Goal: Task Accomplishment & Management: Manage account settings

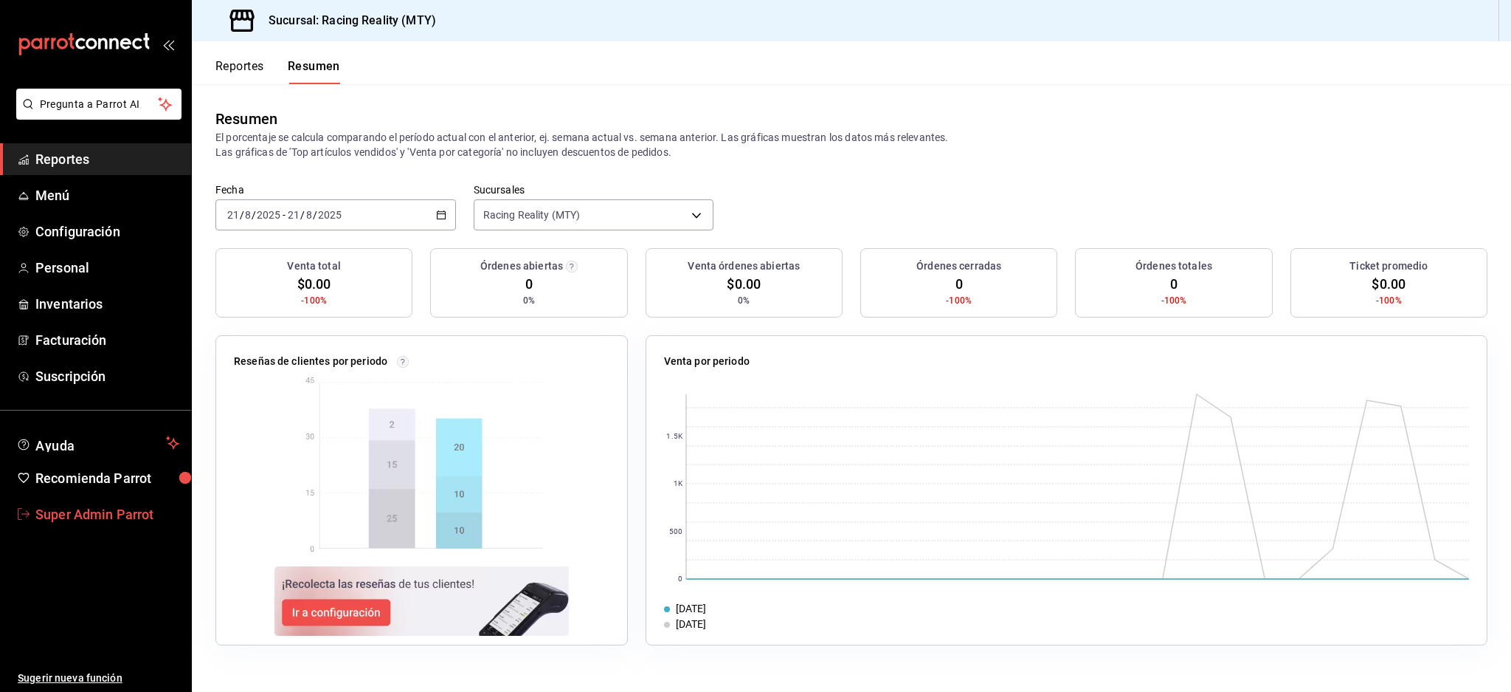
click at [112, 513] on span "Super Admin Parrot" at bounding box center [107, 514] width 144 height 20
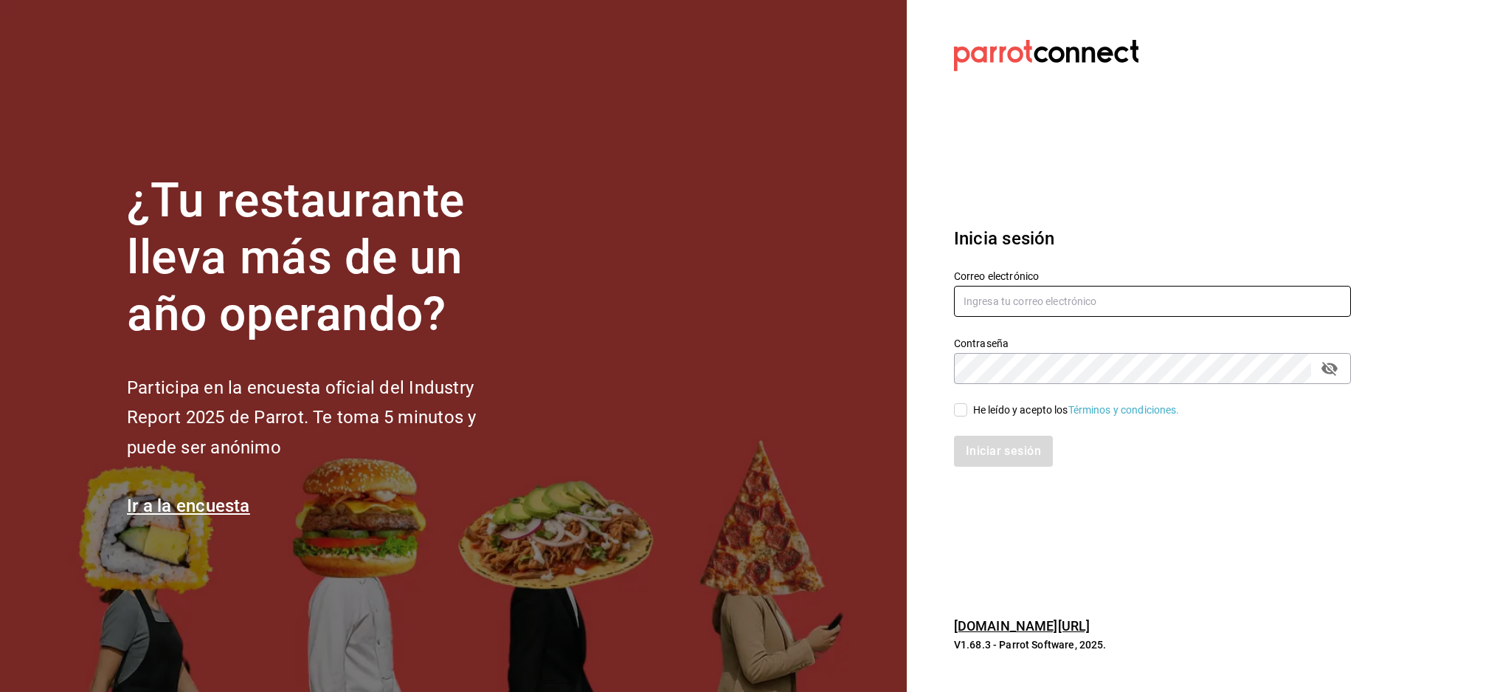
click at [1090, 308] on input "text" at bounding box center [1152, 301] width 397 height 31
paste input "[EMAIL_ADDRESS][DOMAIN_NAME]"
type input "[EMAIL_ADDRESS][DOMAIN_NAME]"
click at [1018, 411] on div "He leído y acepto los Términos y condiciones." at bounding box center [1076, 409] width 207 height 15
click at [968, 411] on input "He leído y acepto los Términos y condiciones." at bounding box center [960, 409] width 13 height 13
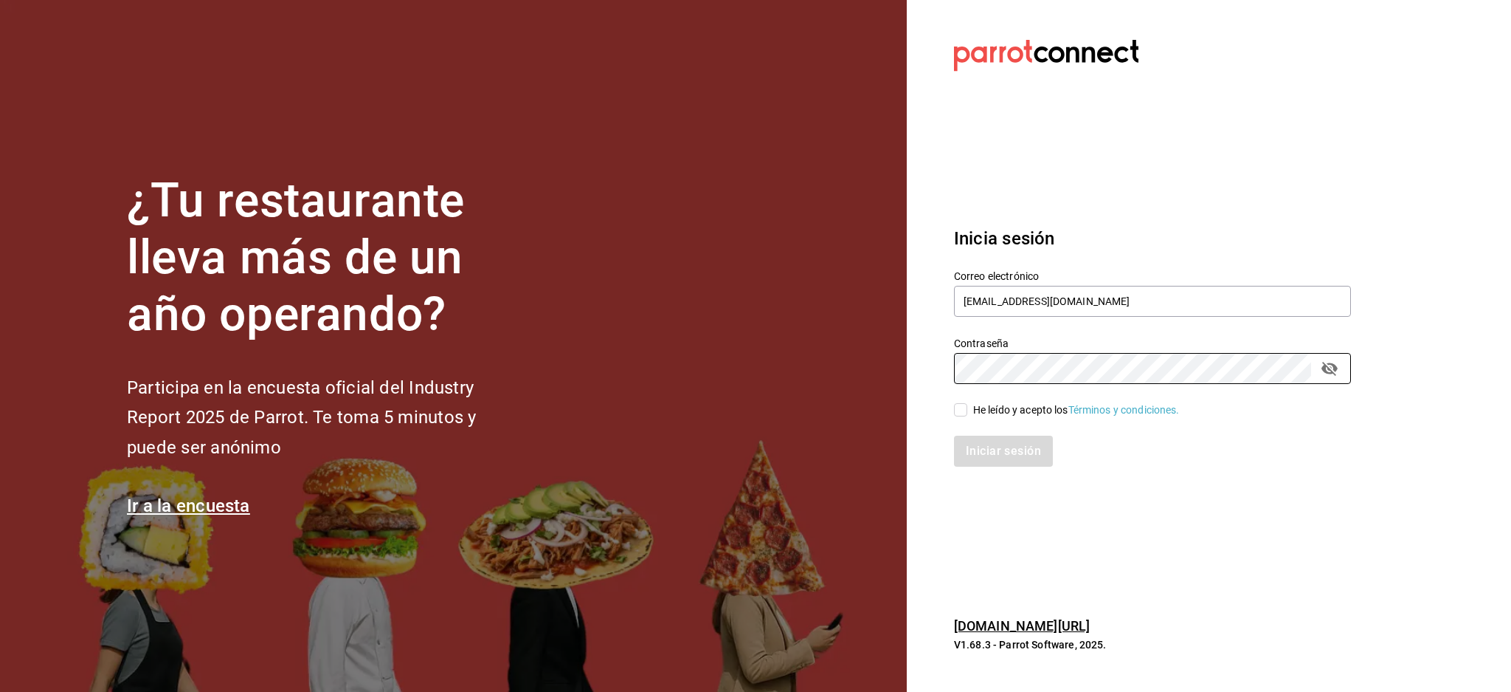
checkbox input "true"
click at [993, 454] on button "Iniciar sesión" at bounding box center [1004, 450] width 100 height 31
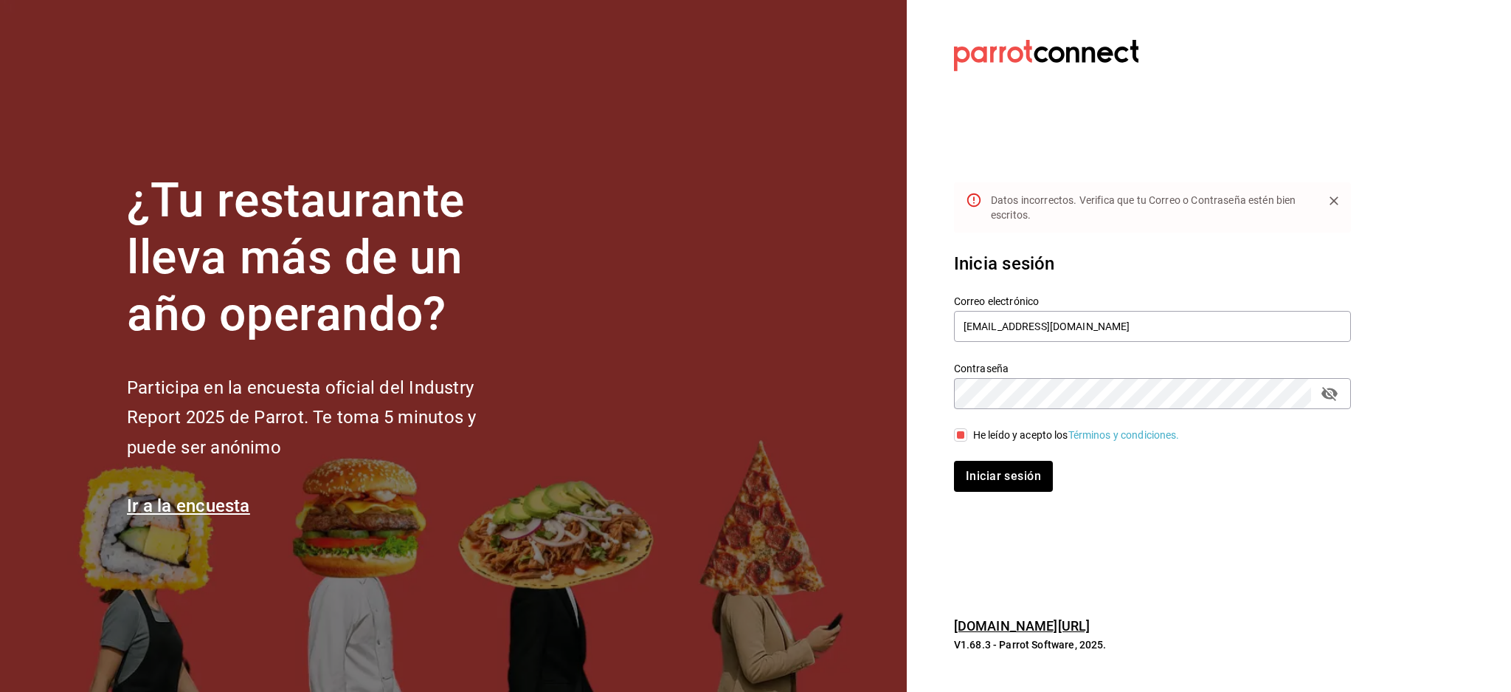
click at [1337, 390] on icon "passwordField" at bounding box center [1330, 394] width 18 height 18
click at [1012, 487] on button "Iniciar sesión" at bounding box center [1004, 476] width 100 height 31
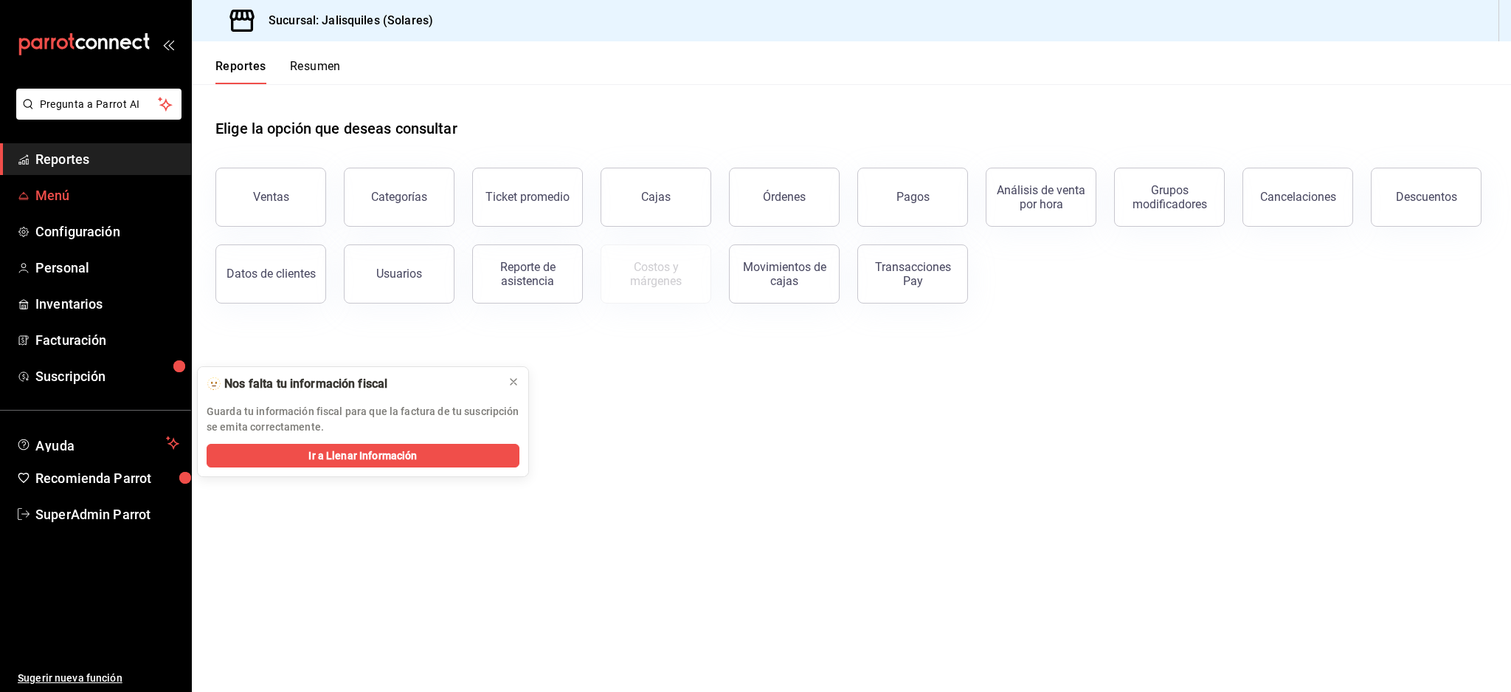
click at [59, 193] on span "Menú" at bounding box center [107, 195] width 144 height 20
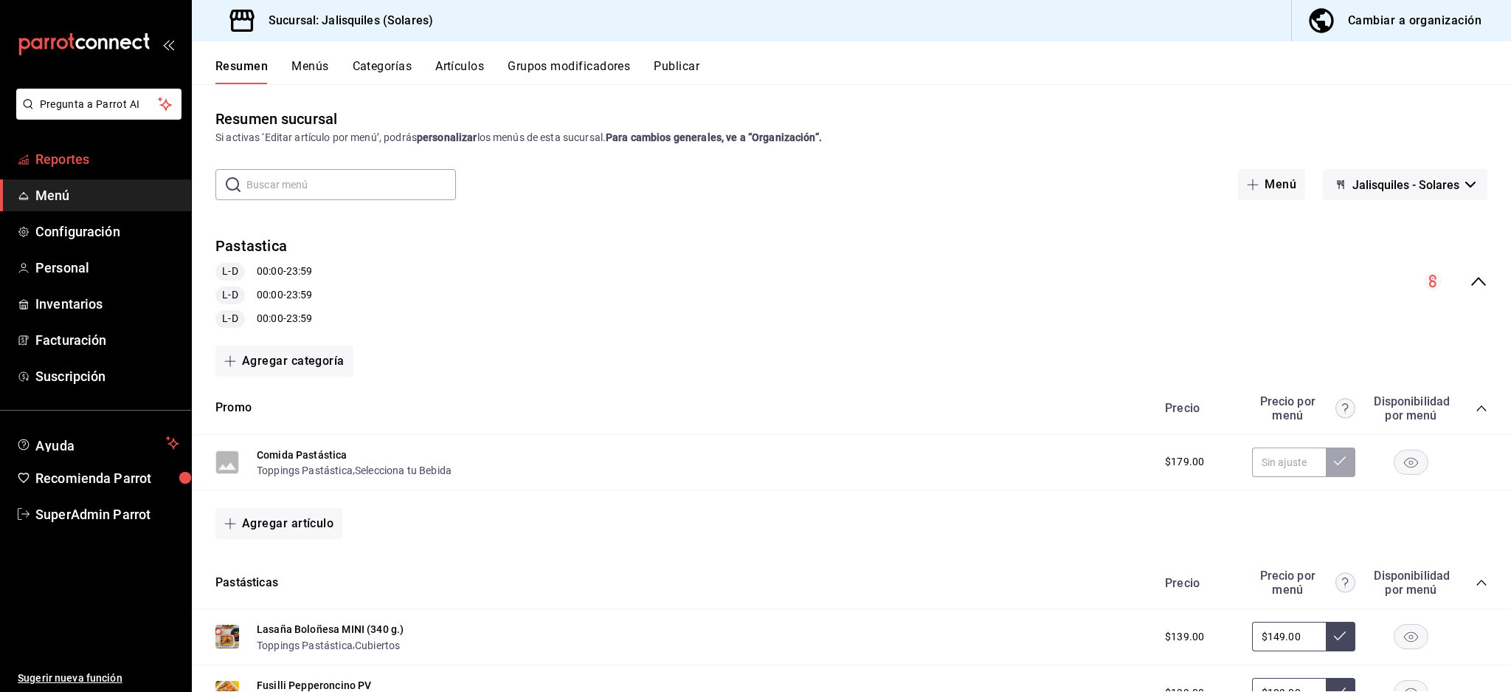
click at [86, 155] on span "Reportes" at bounding box center [107, 159] width 144 height 20
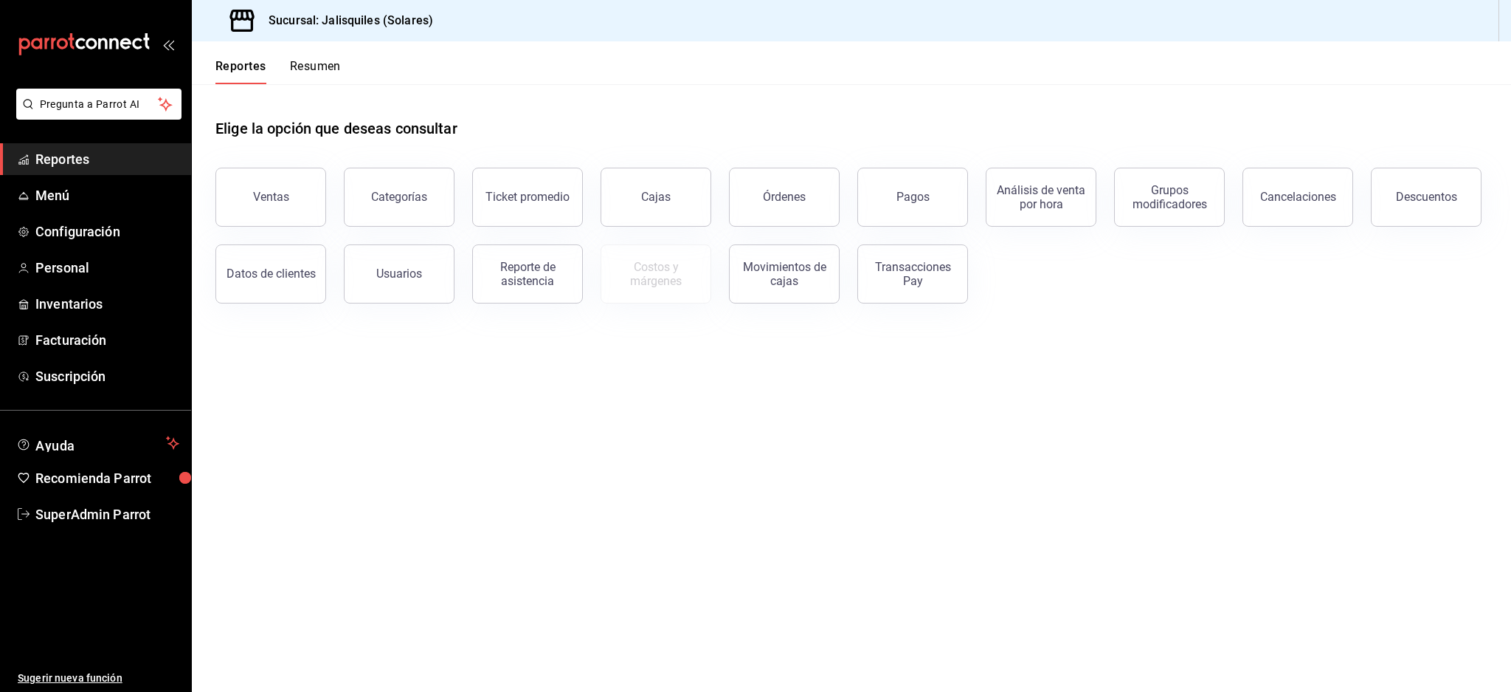
click at [848, 179] on div "Pagos" at bounding box center [904, 188] width 128 height 77
click at [807, 186] on button "Órdenes" at bounding box center [784, 197] width 111 height 59
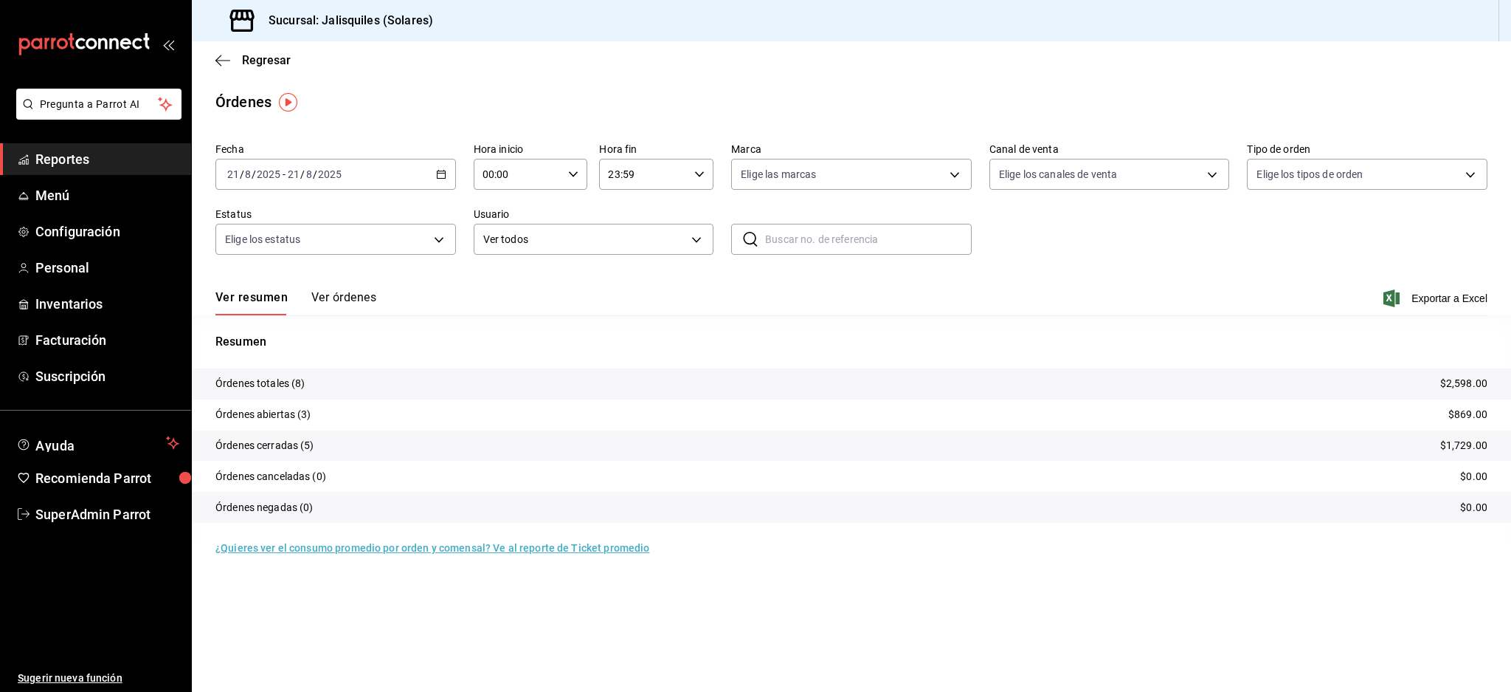
click at [325, 311] on button "Ver órdenes" at bounding box center [343, 302] width 65 height 25
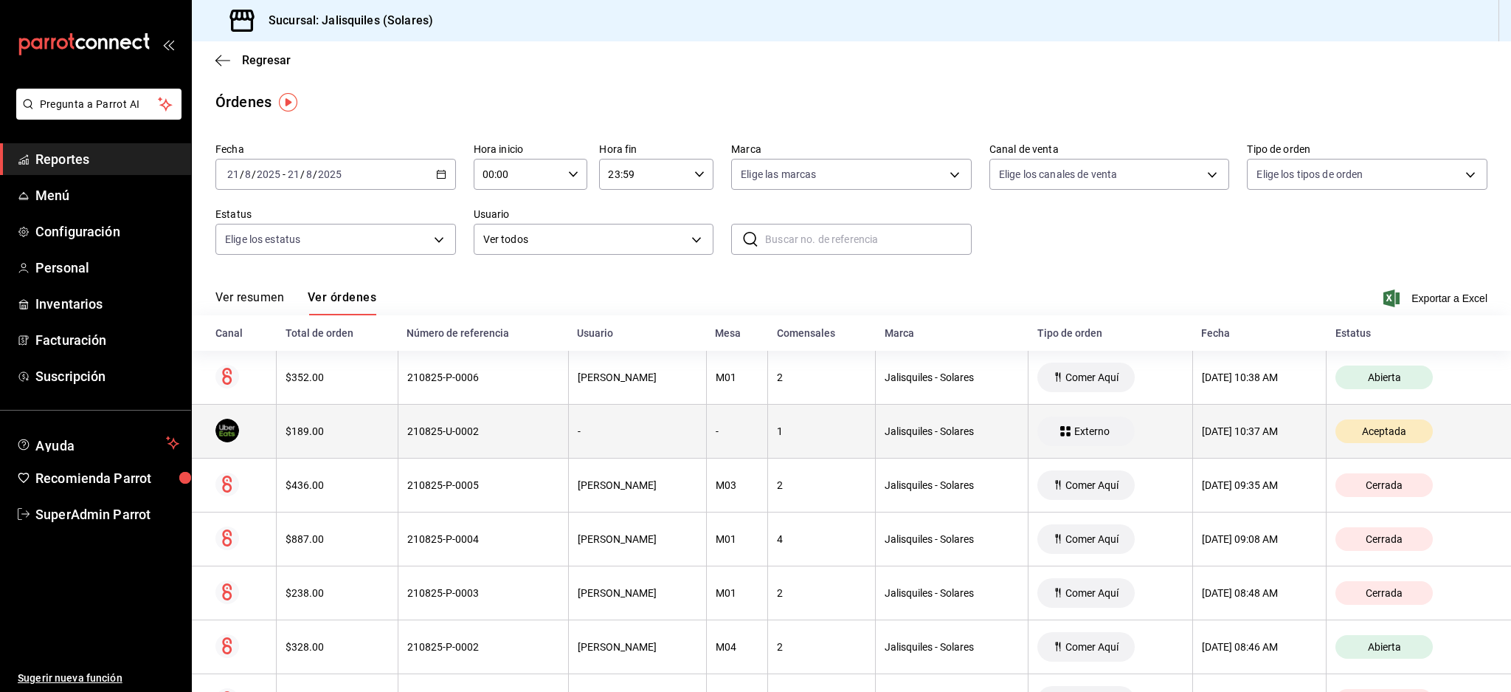
click at [498, 444] on th "210825-U-0002" at bounding box center [483, 431] width 170 height 54
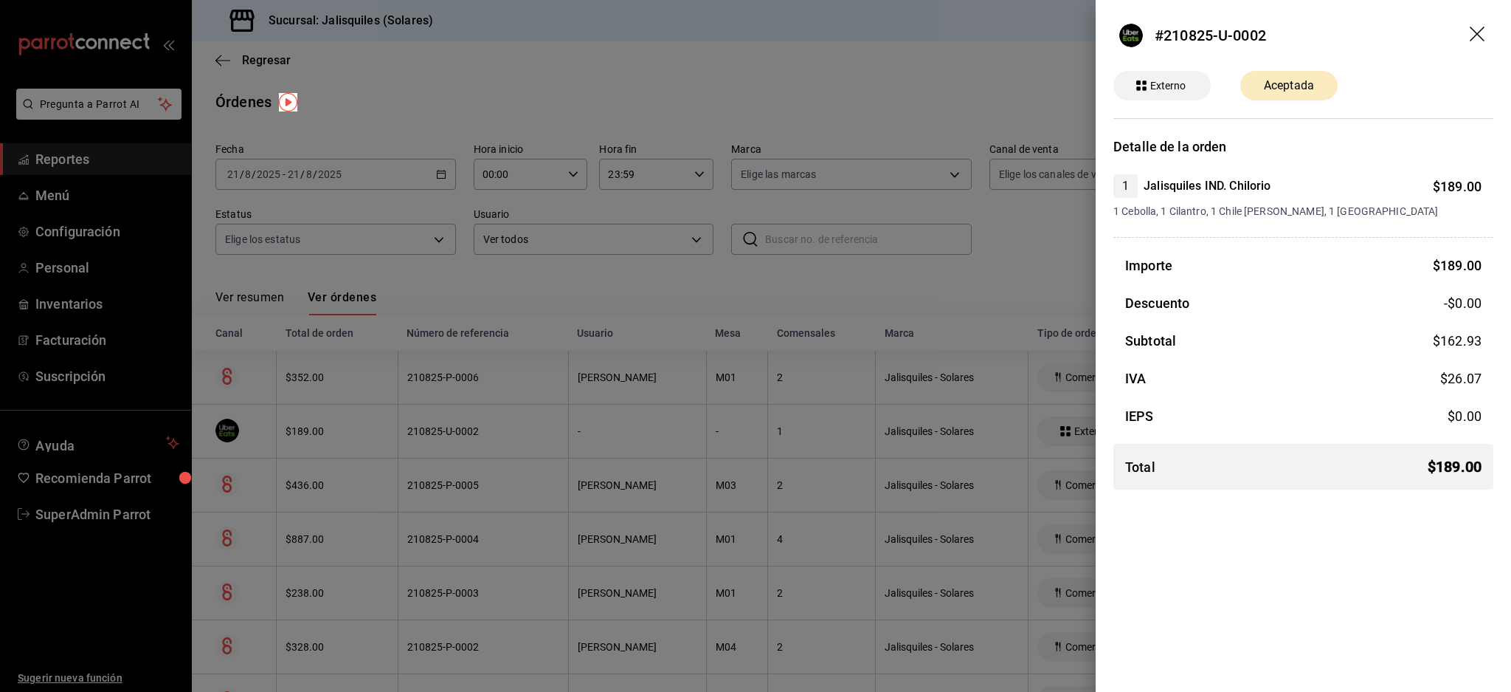
click at [1480, 31] on icon "drag" at bounding box center [1477, 34] width 15 height 15
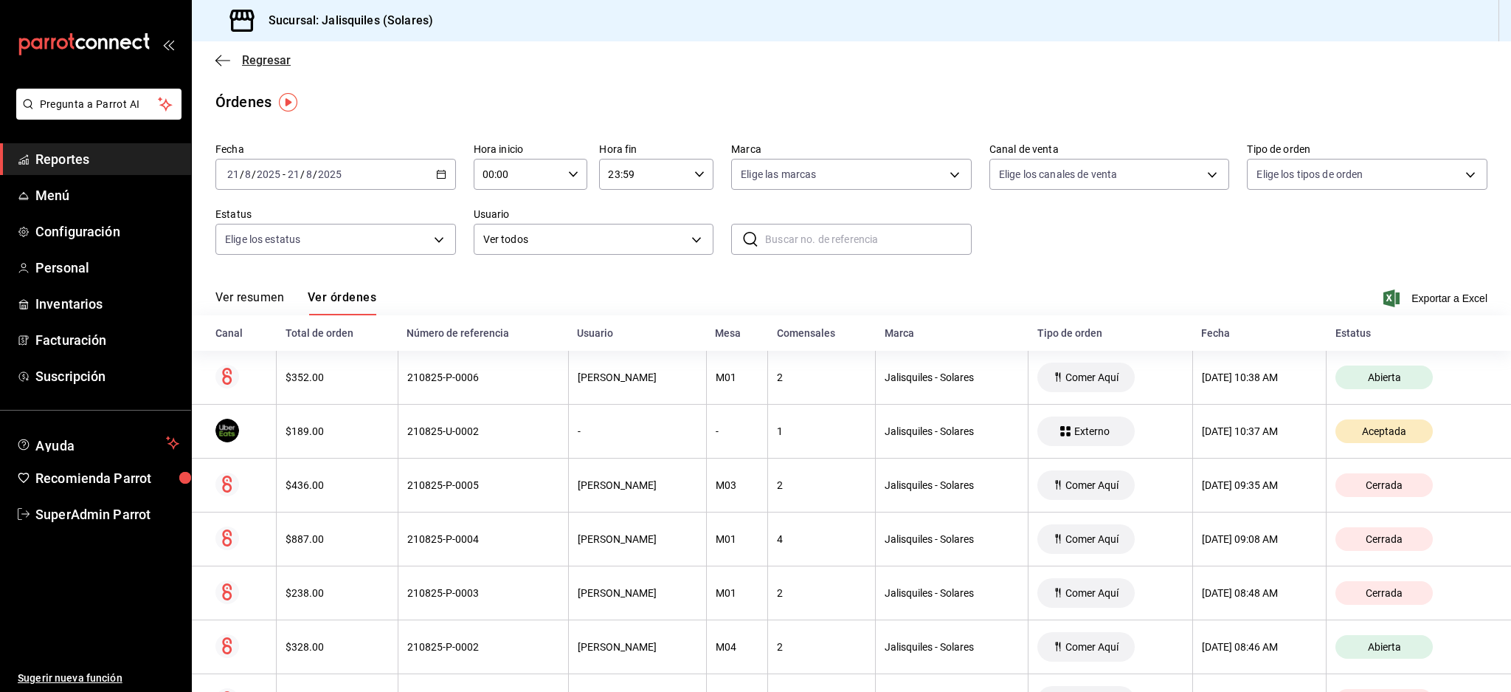
click at [227, 53] on span "Regresar" at bounding box center [253, 60] width 75 height 14
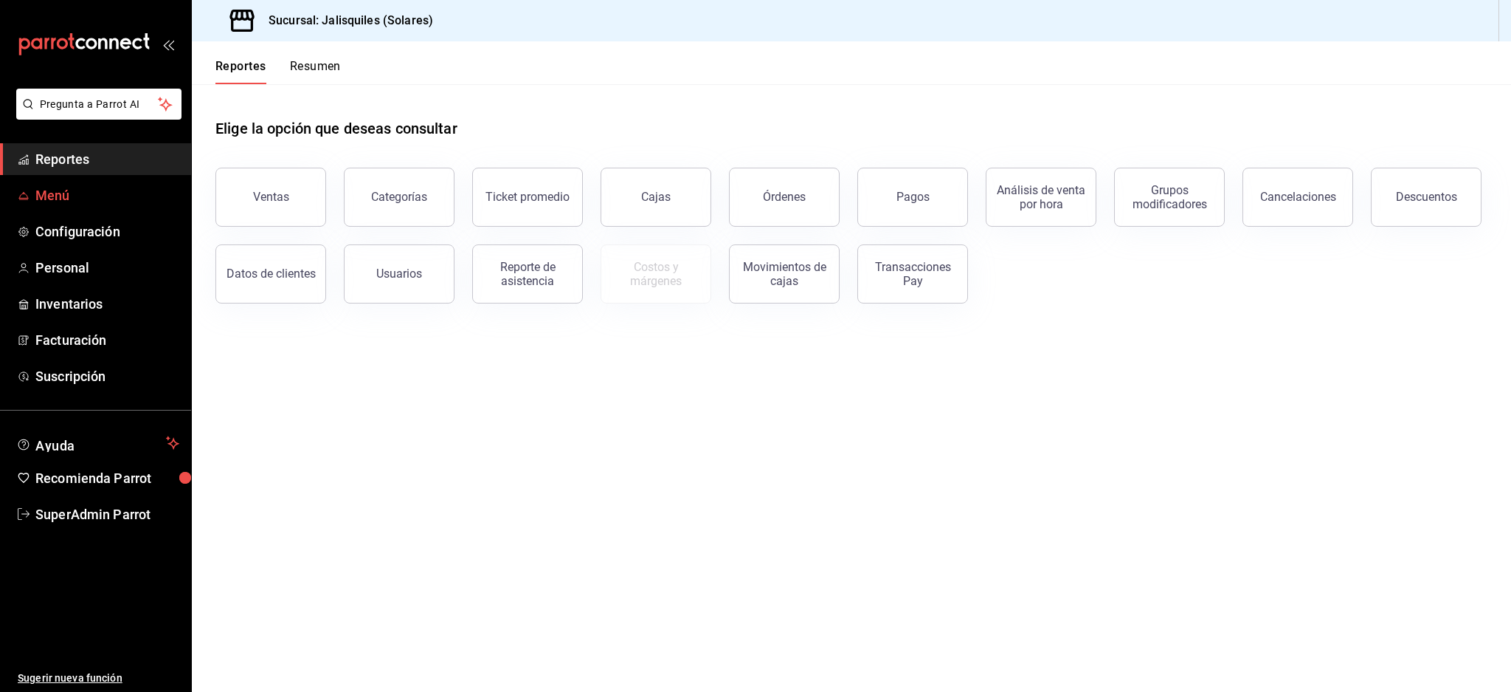
click at [65, 179] on link "Menú" at bounding box center [95, 195] width 191 height 32
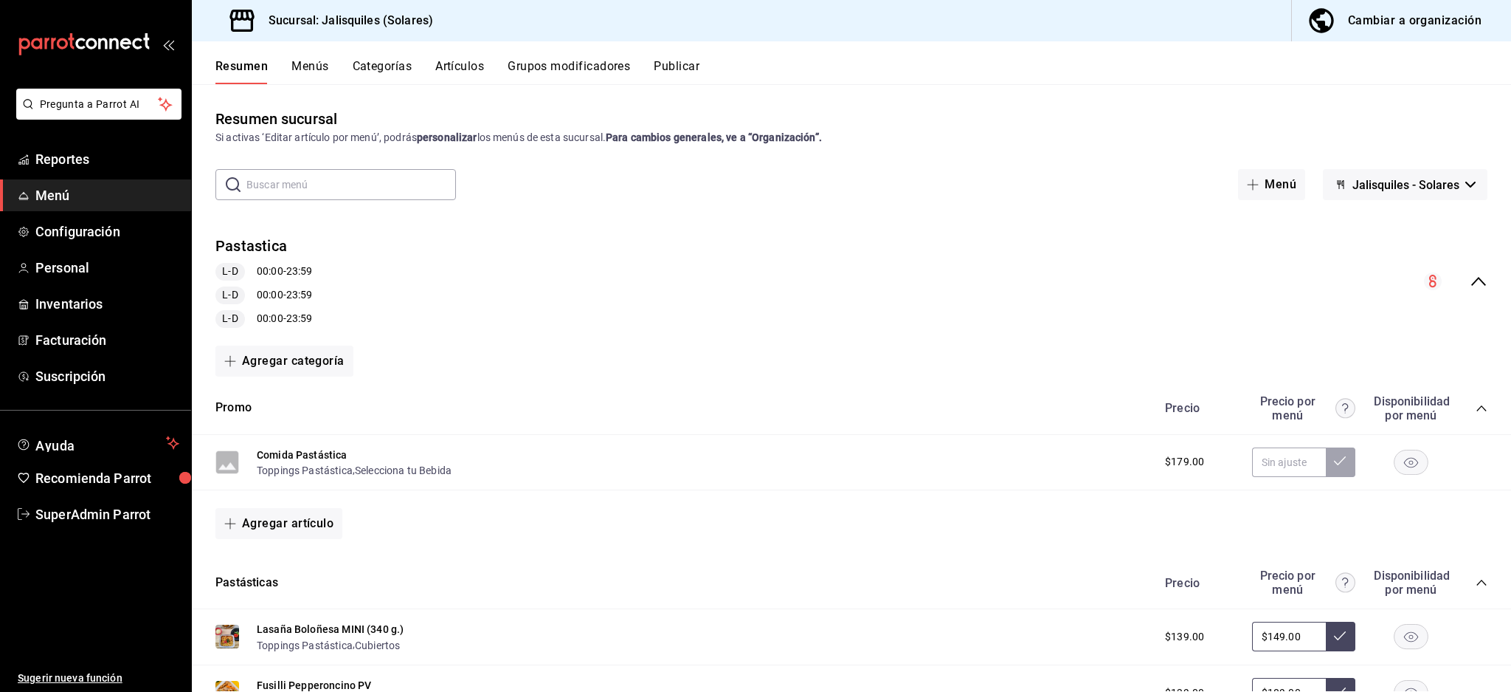
click at [1470, 289] on icon "collapse-menu-row" at bounding box center [1479, 281] width 18 height 18
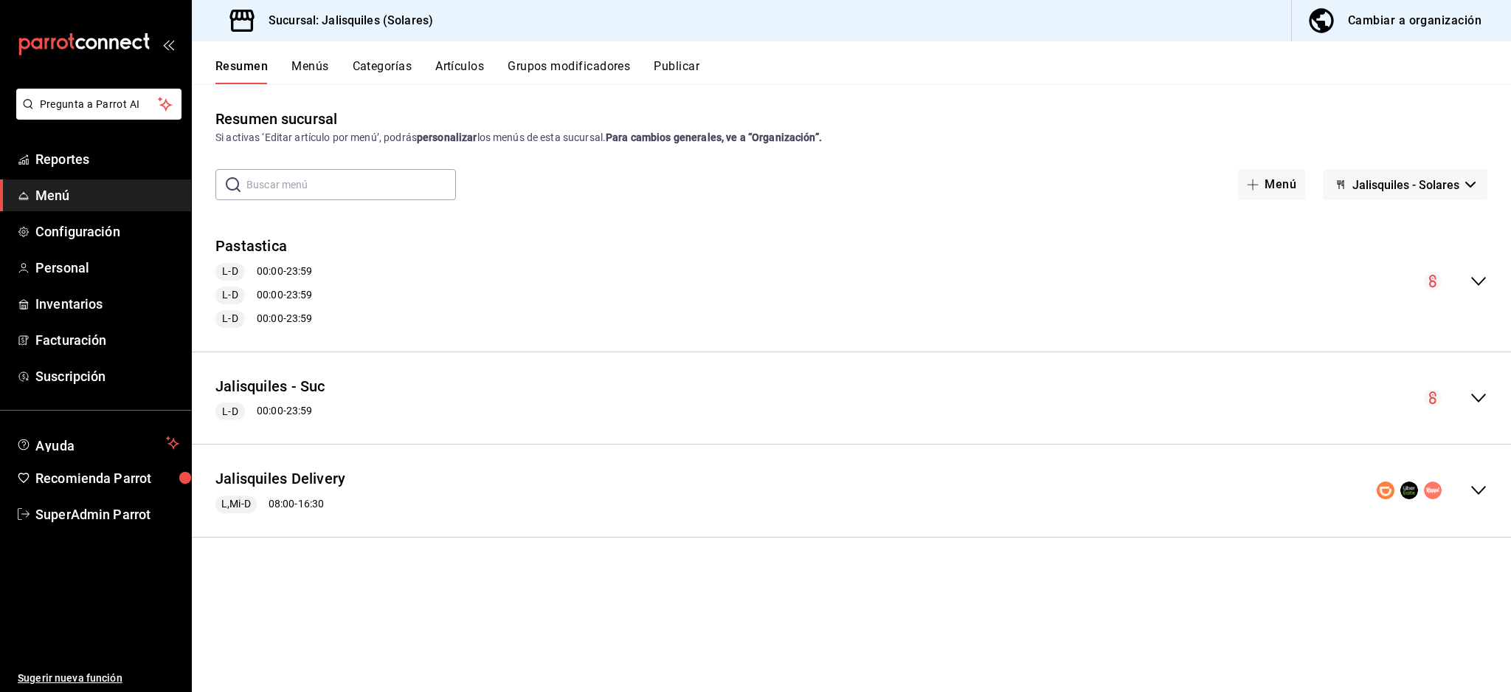
click at [1455, 477] on div "Jalisquiles Delivery L,Mi-D 08:00 - 16:30" at bounding box center [852, 490] width 1320 height 69
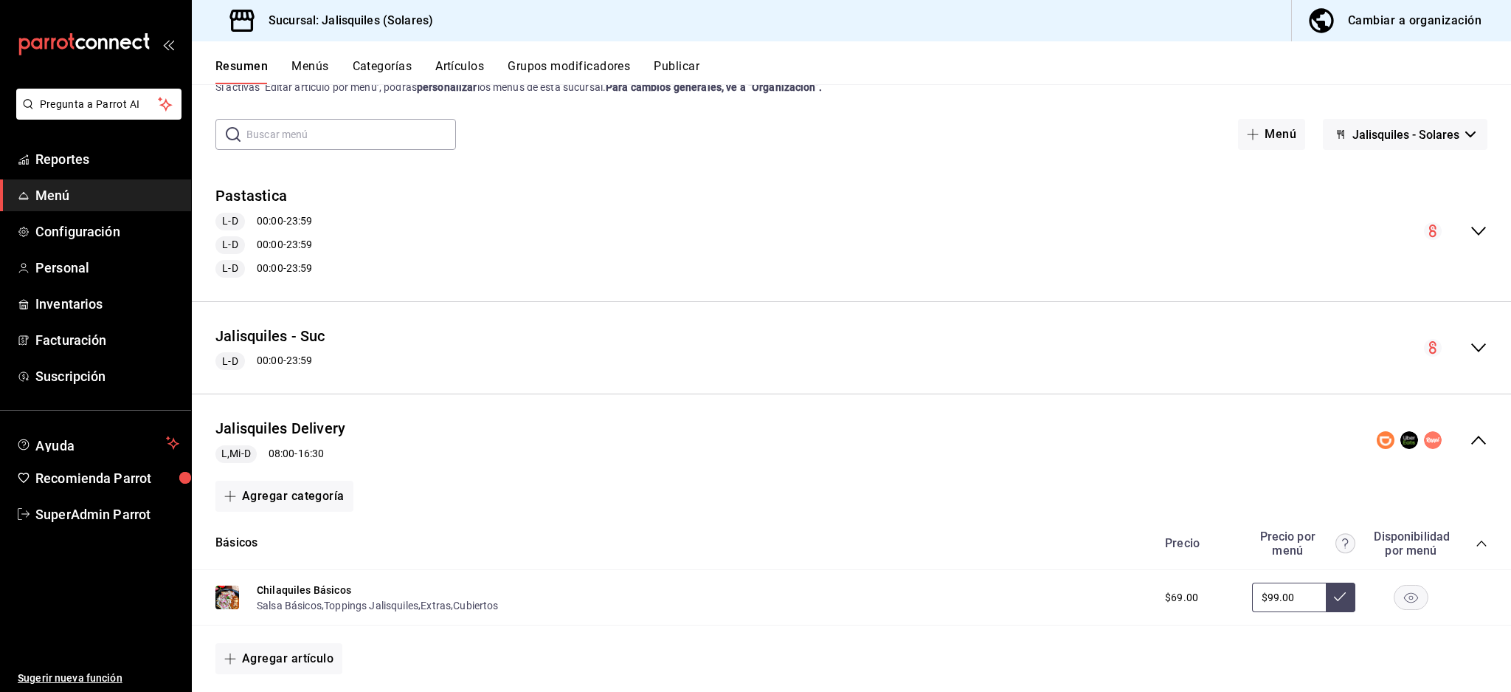
scroll to position [309, 0]
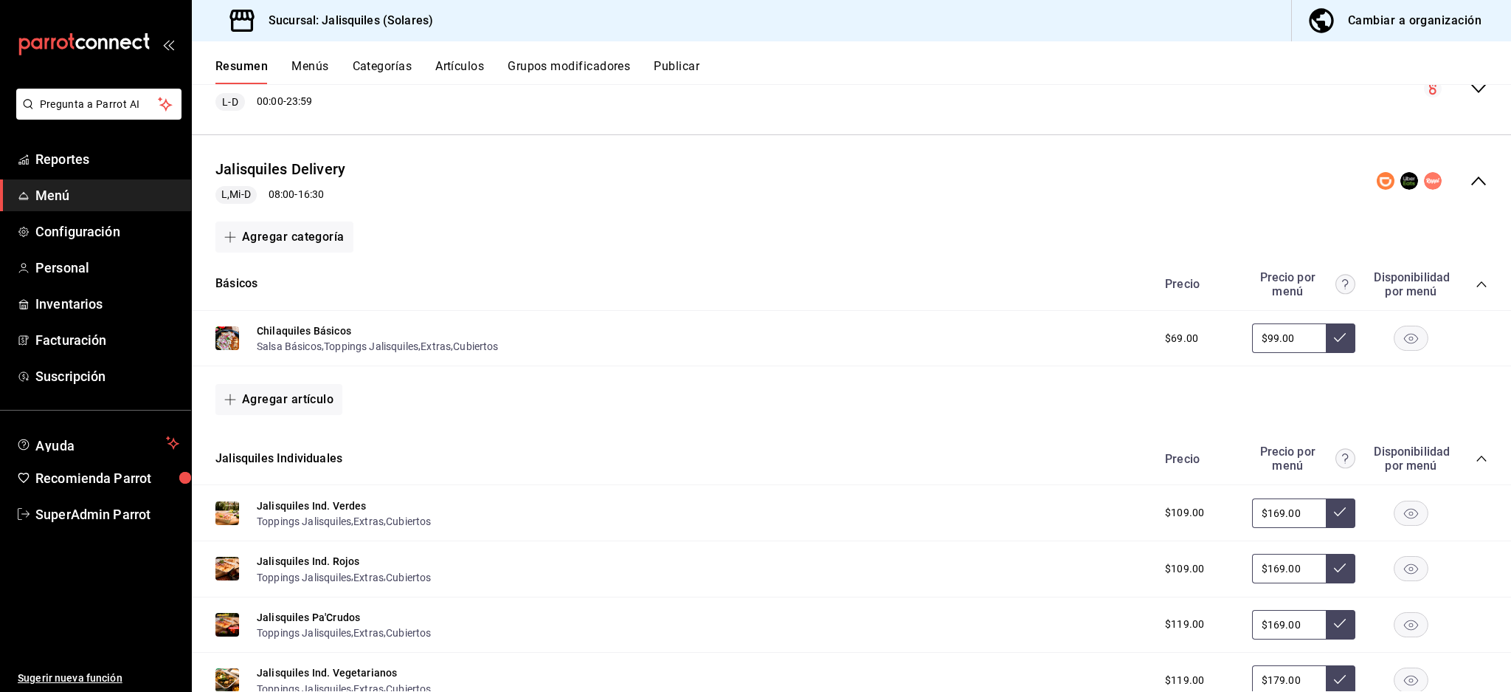
click at [1477, 282] on icon "collapse-category-row" at bounding box center [1482, 284] width 10 height 6
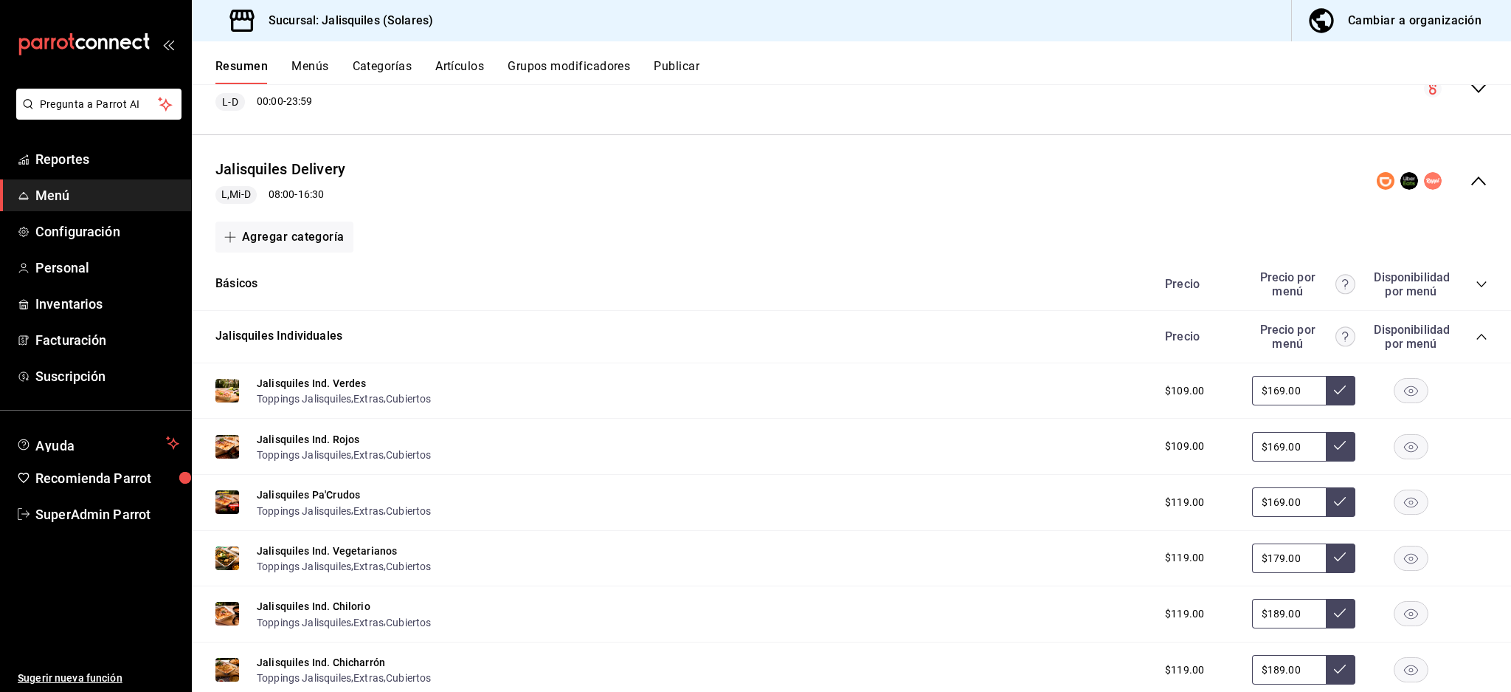
click at [1476, 331] on icon "collapse-category-row" at bounding box center [1482, 337] width 12 height 12
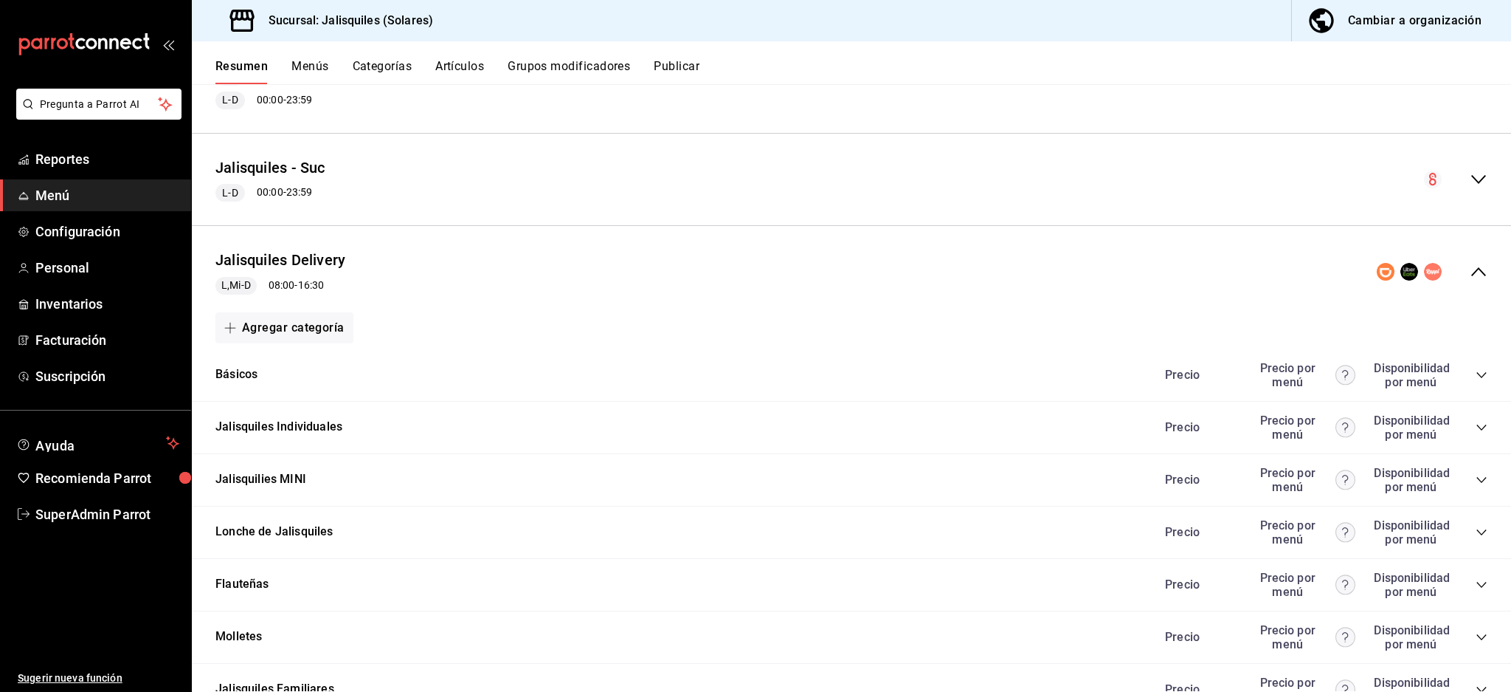
scroll to position [97, 0]
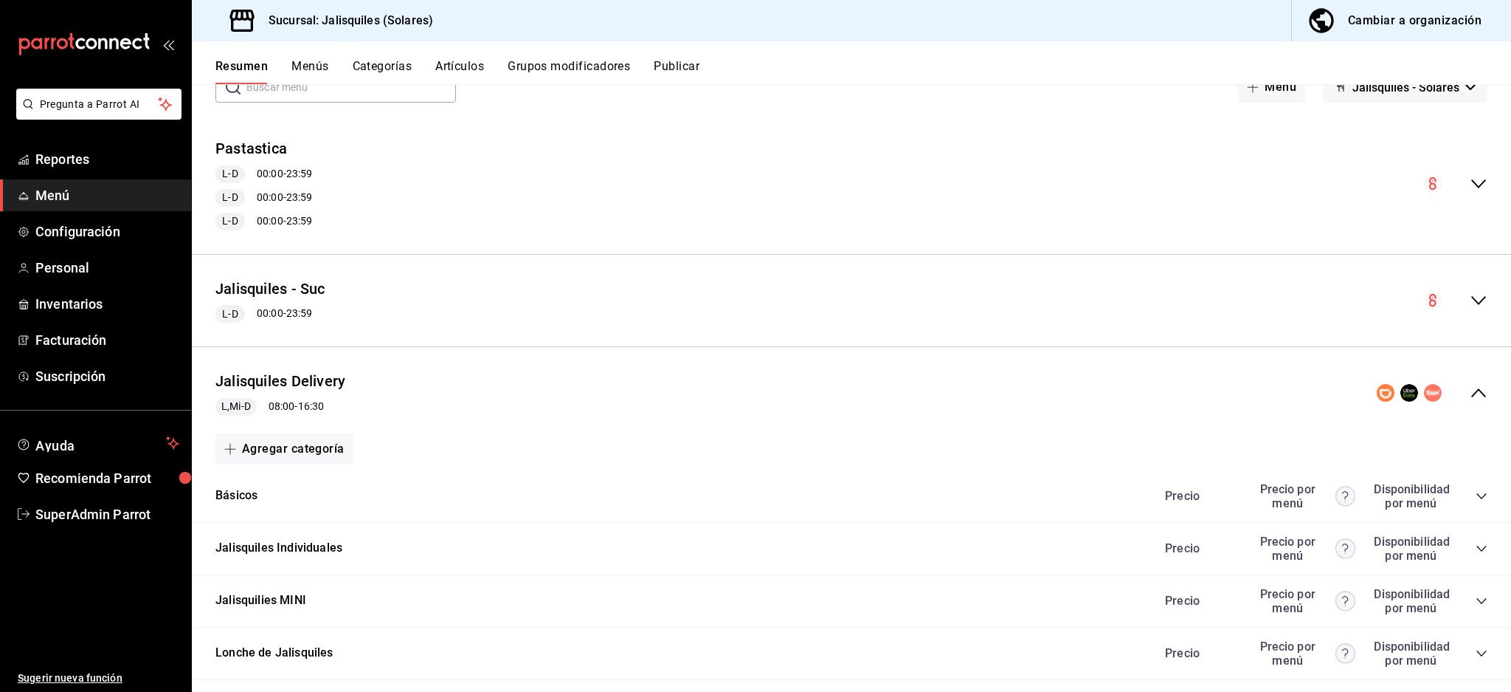
click at [1470, 400] on icon "collapse-menu-row" at bounding box center [1479, 393] width 18 height 18
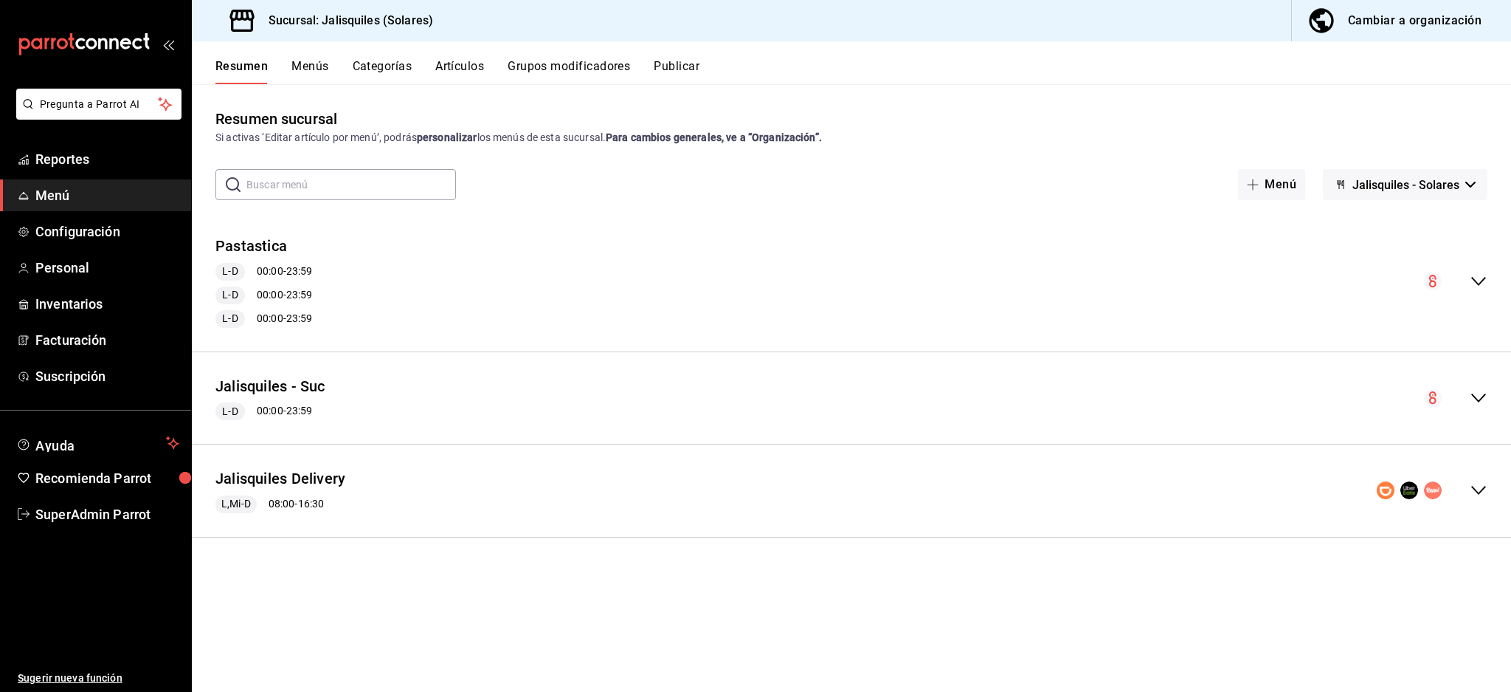
scroll to position [0, 0]
click at [1474, 484] on icon "collapse-menu-row" at bounding box center [1479, 490] width 18 height 18
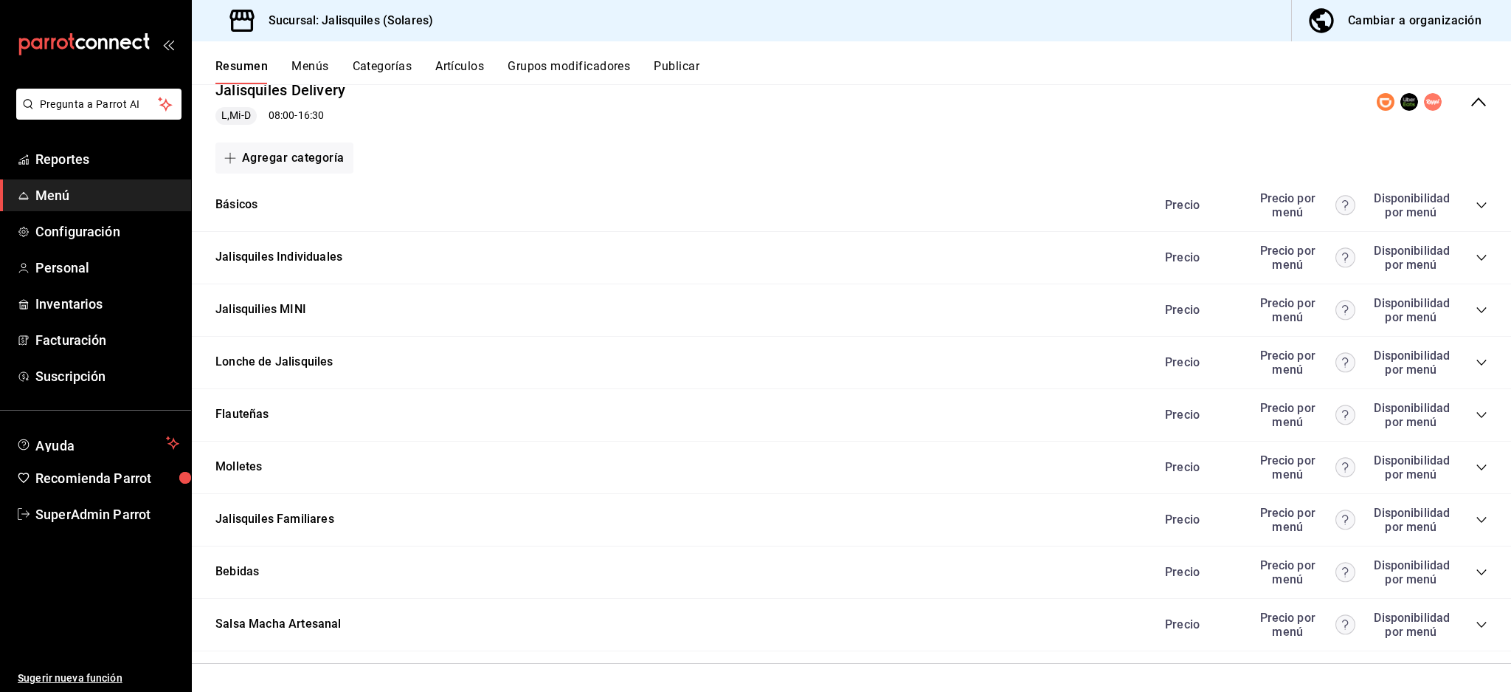
scroll to position [393, 0]
click at [1476, 572] on icon "collapse-category-row" at bounding box center [1482, 570] width 12 height 12
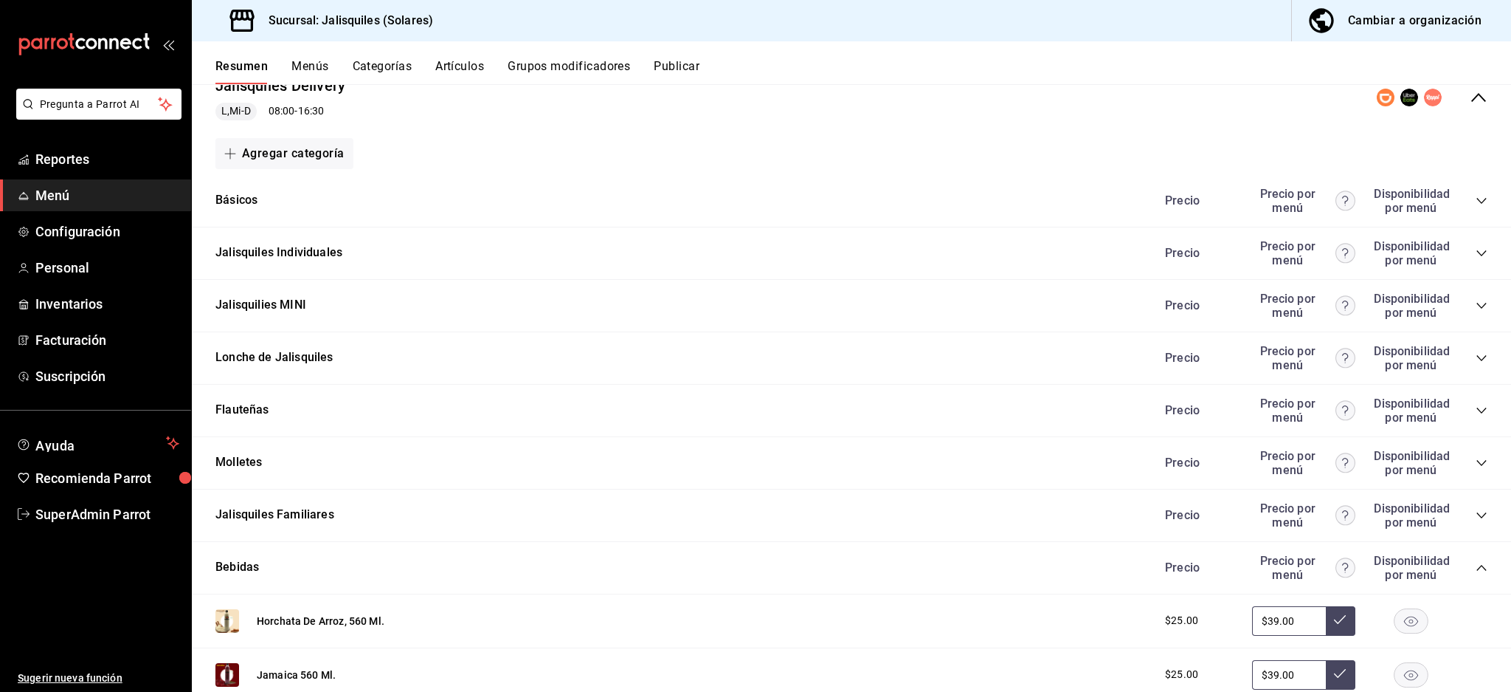
click at [1476, 247] on icon "collapse-category-row" at bounding box center [1482, 253] width 12 height 12
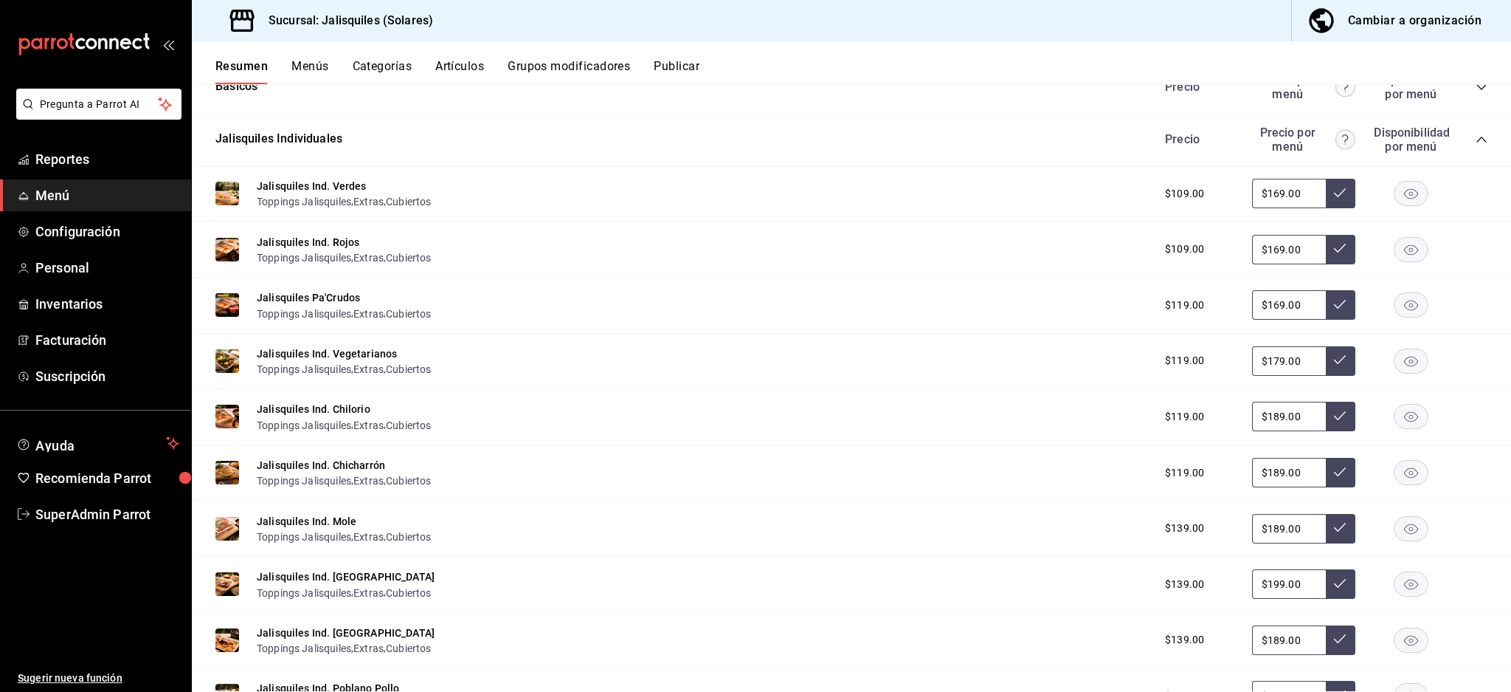
scroll to position [294, 0]
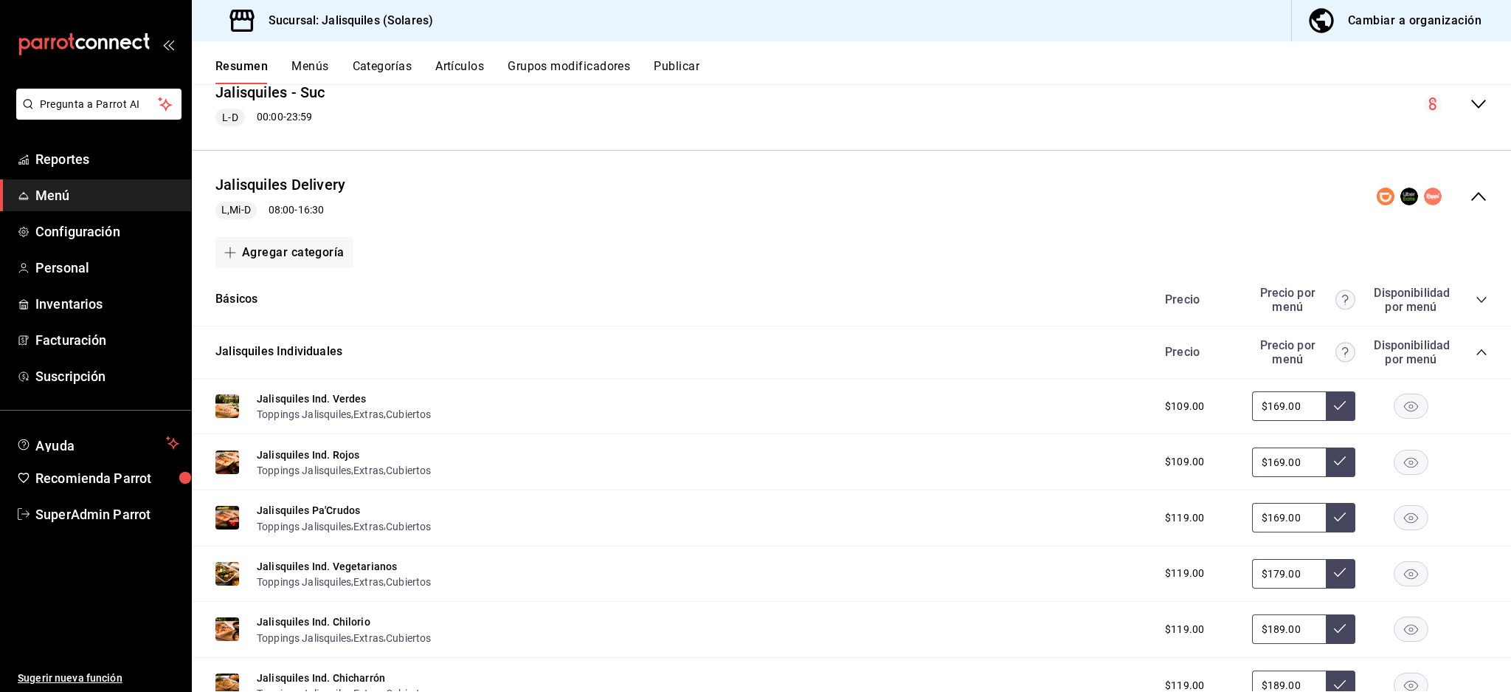
click at [680, 66] on button "Publicar" at bounding box center [677, 71] width 46 height 25
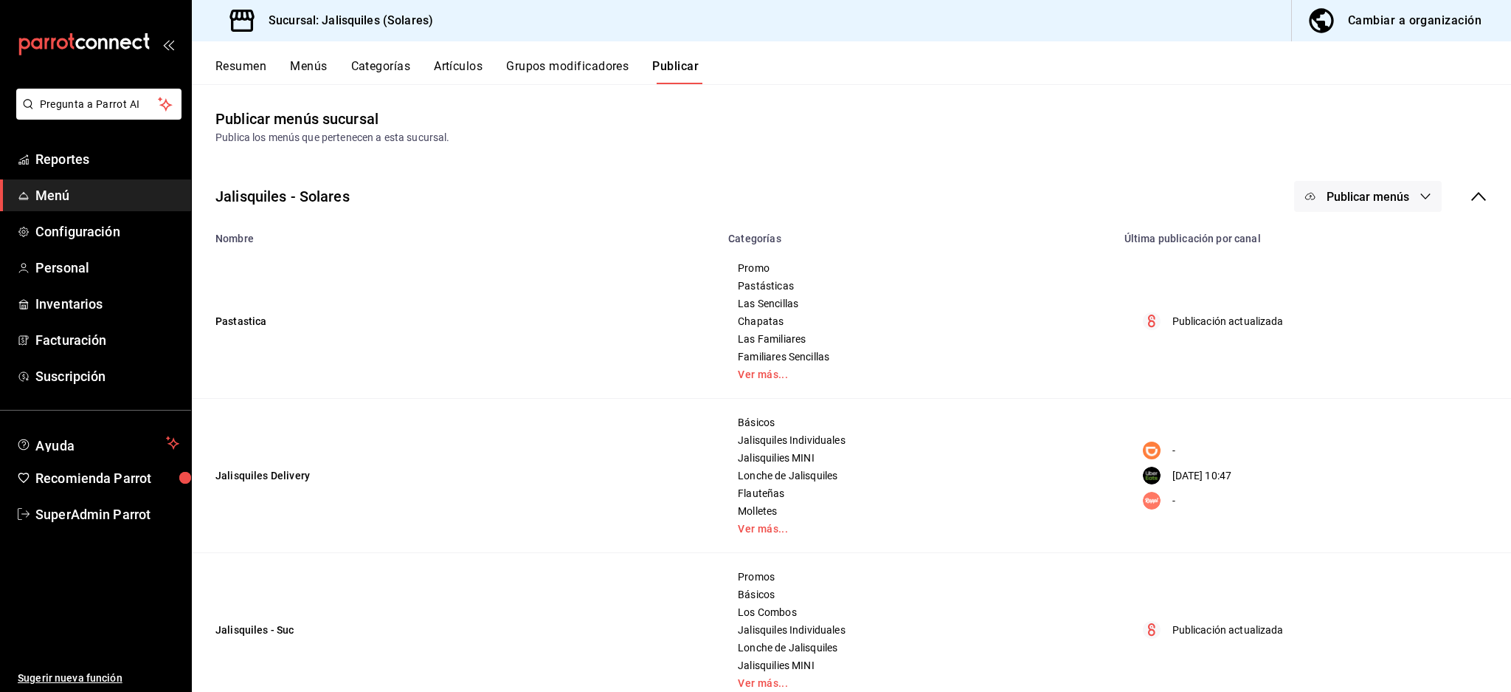
click at [1363, 194] on span "Publicar menús" at bounding box center [1368, 197] width 83 height 14
click at [1346, 343] on li "Uber Eats" at bounding box center [1354, 326] width 136 height 41
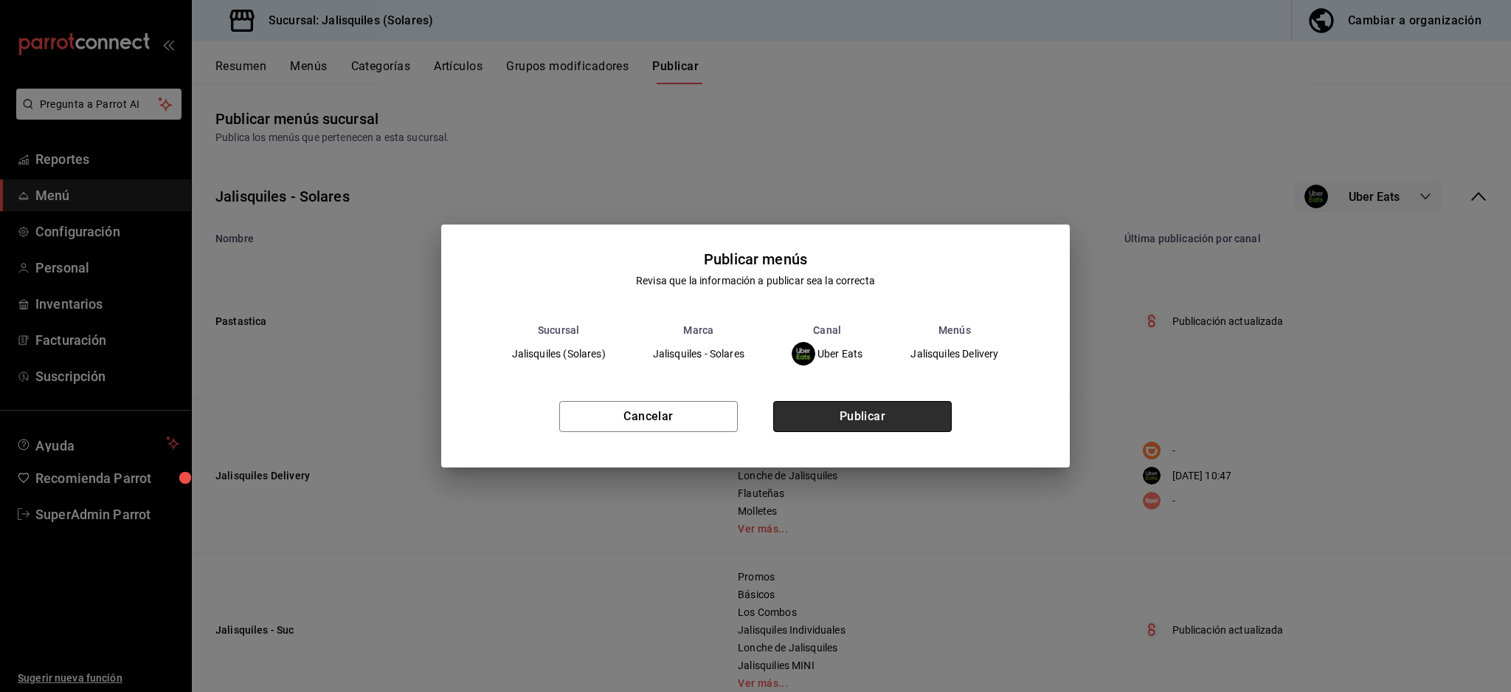
click at [795, 401] on button "Publicar" at bounding box center [862, 416] width 179 height 31
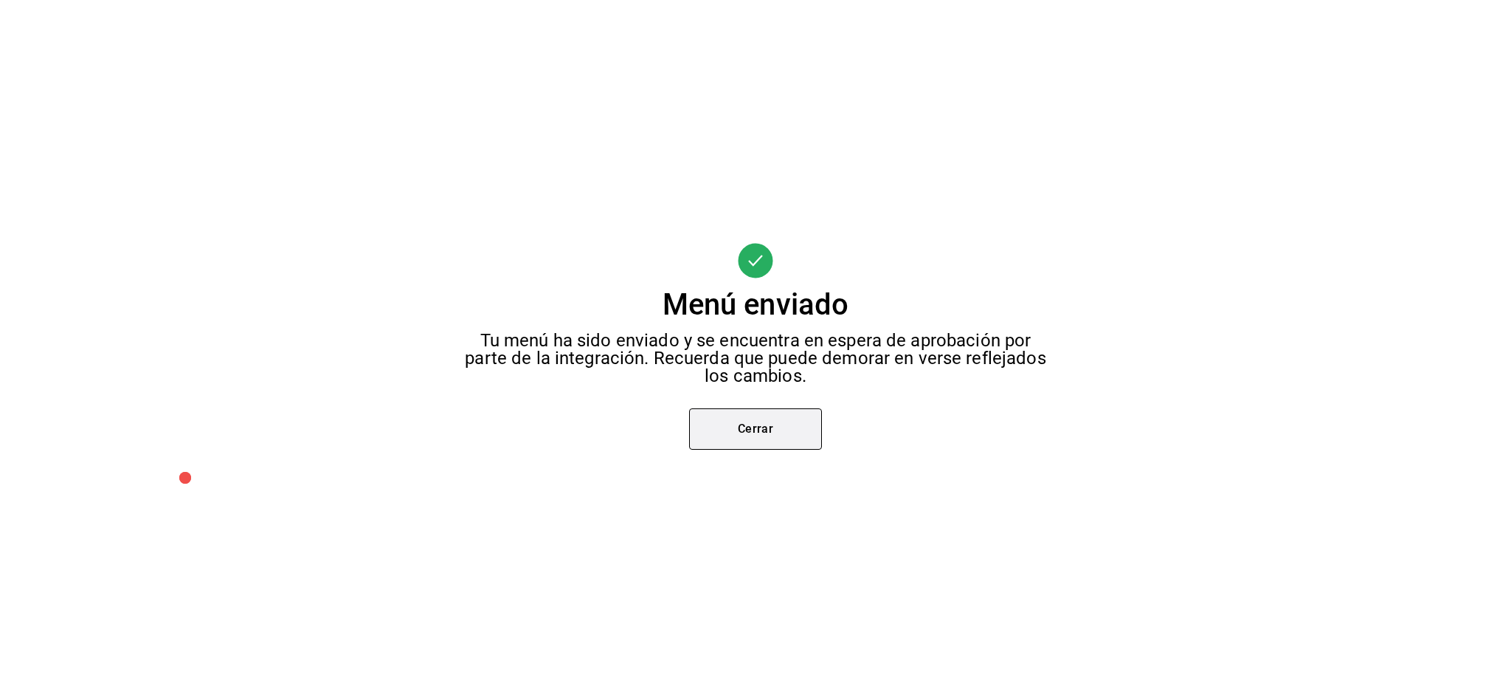
click at [762, 424] on button "Cerrar" at bounding box center [755, 428] width 133 height 41
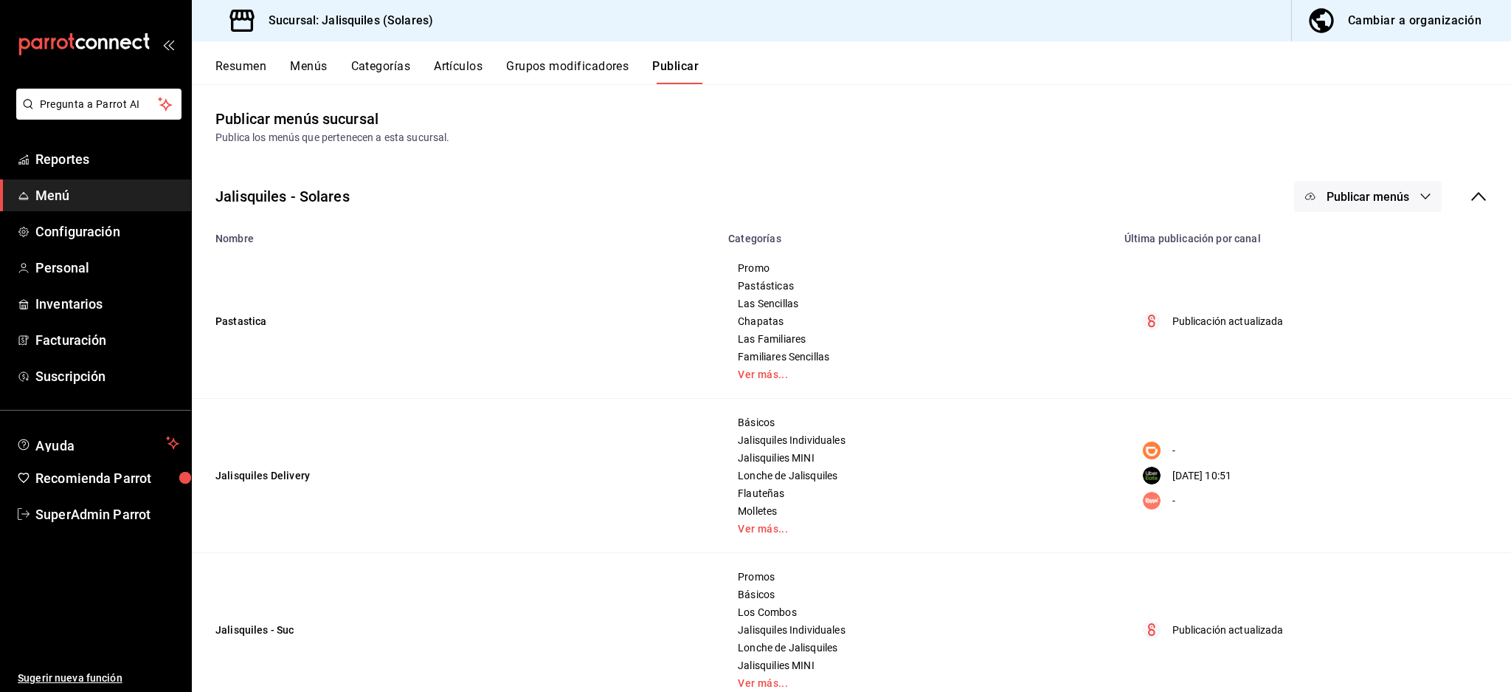
click at [750, 367] on div "Promo Pastásticas Las Sencillas Chapatas Las Familiares Familiares Sencillas Ve…" at bounding box center [917, 321] width 360 height 118
click at [748, 376] on link "Ver más..." at bounding box center [917, 374] width 359 height 10
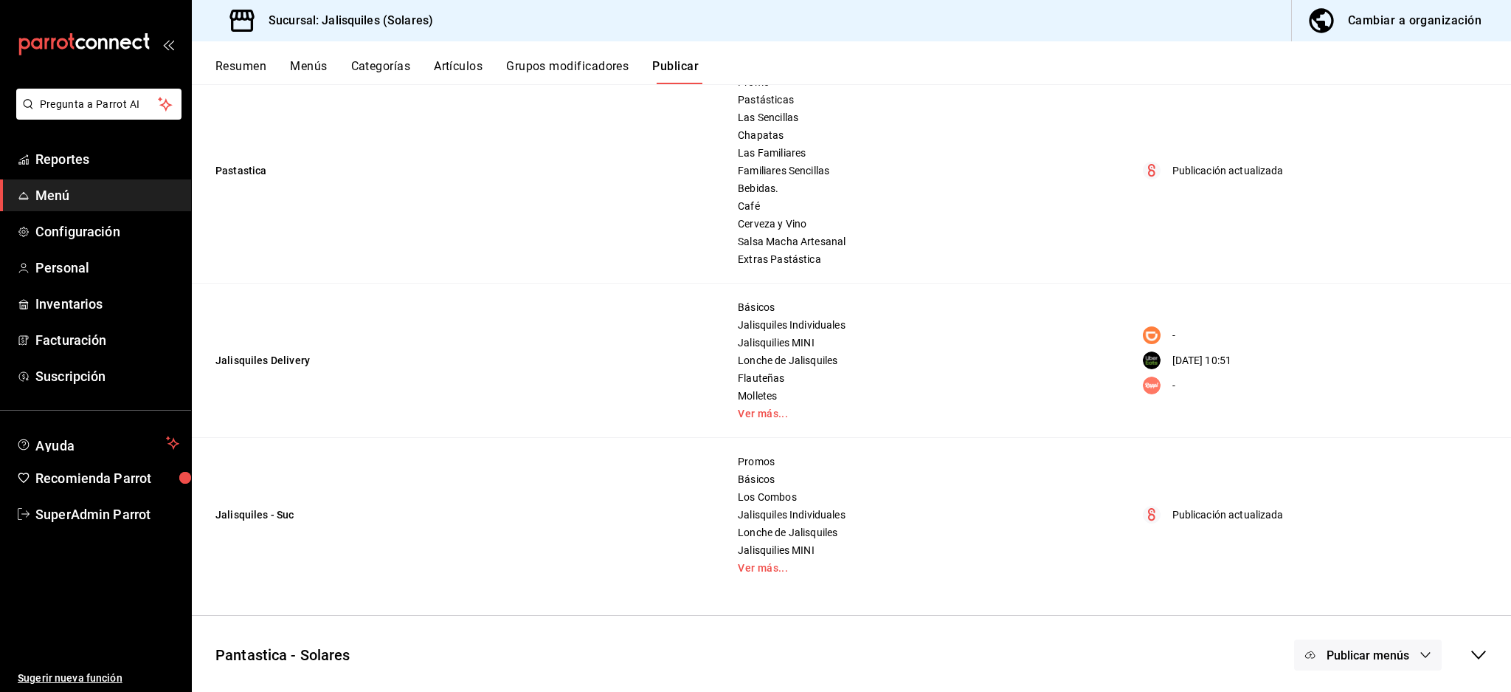
scroll to position [187, 0]
click at [746, 410] on link "Ver más..." at bounding box center [917, 412] width 359 height 10
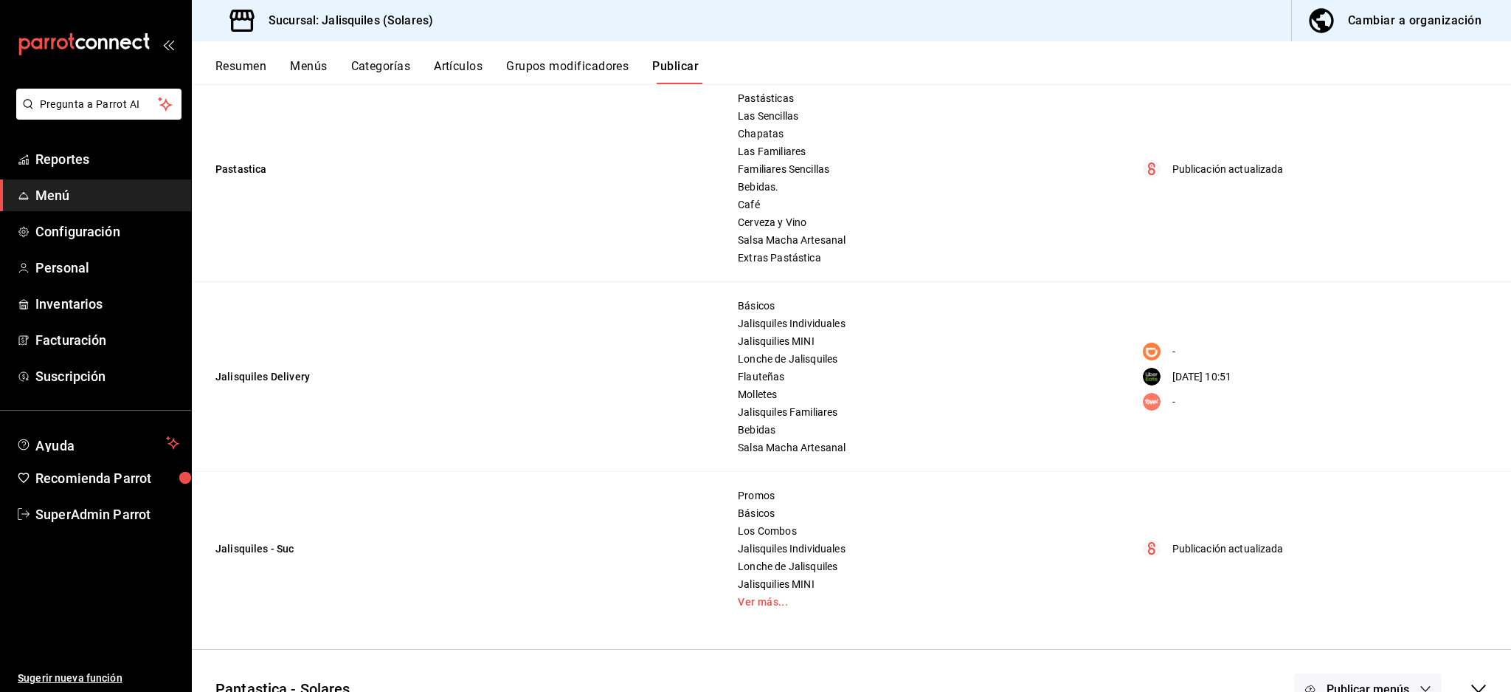
click at [255, 66] on button "Resumen" at bounding box center [241, 71] width 51 height 25
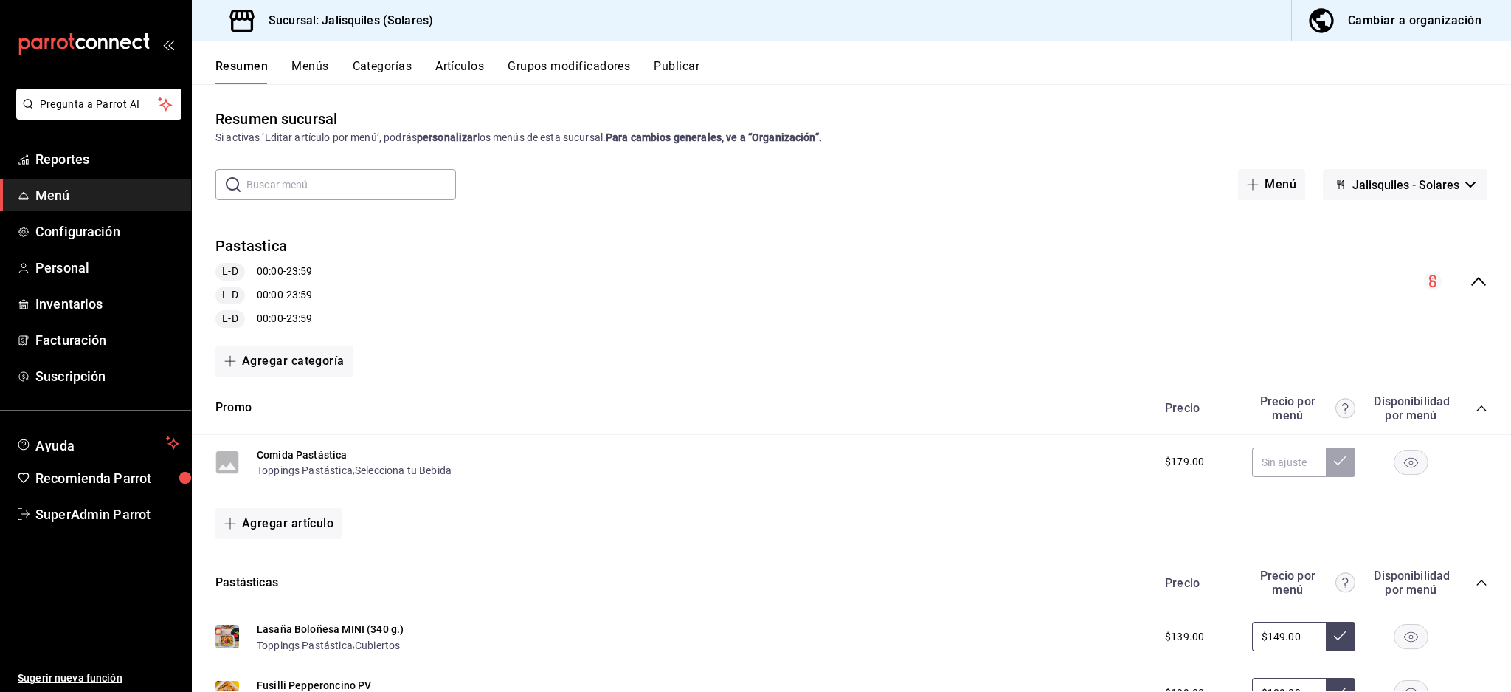
click at [1470, 275] on icon "collapse-menu-row" at bounding box center [1479, 281] width 18 height 18
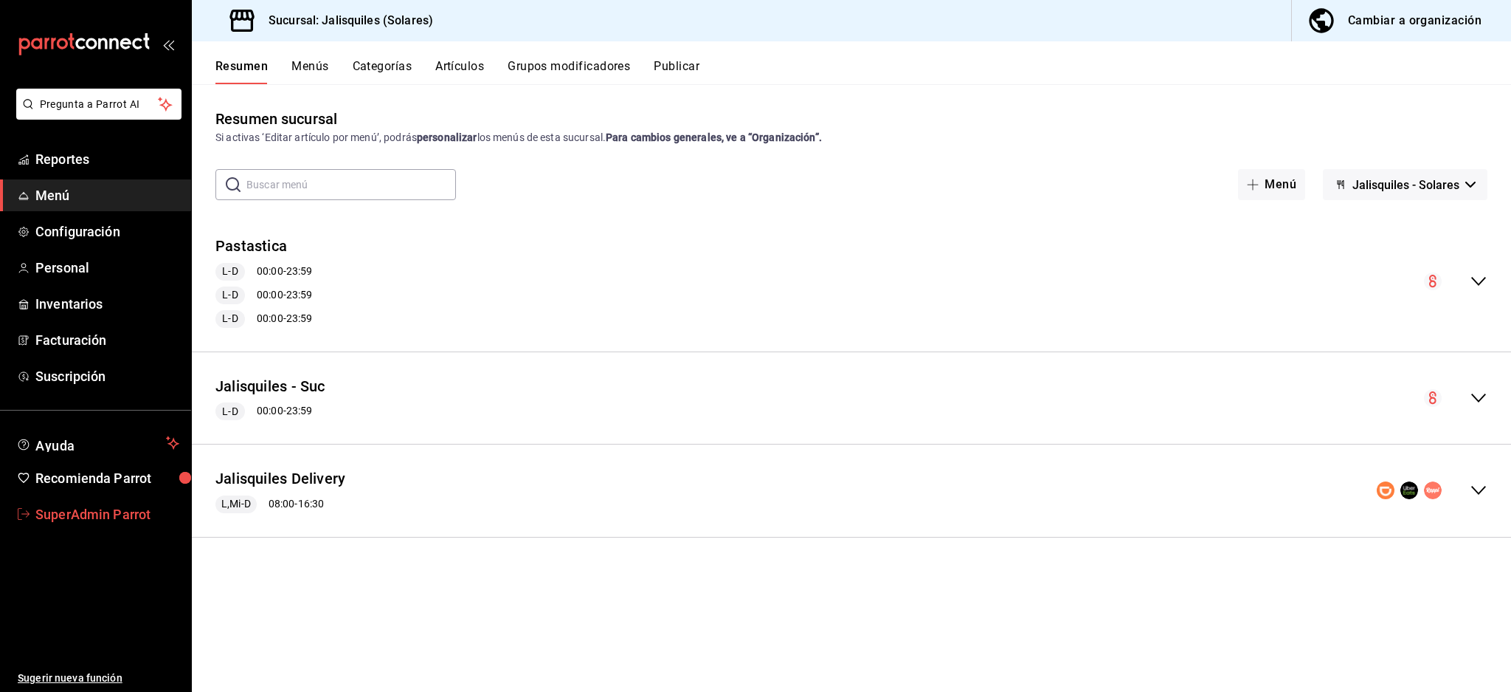
click at [108, 513] on span "SuperAdmin Parrot" at bounding box center [107, 514] width 144 height 20
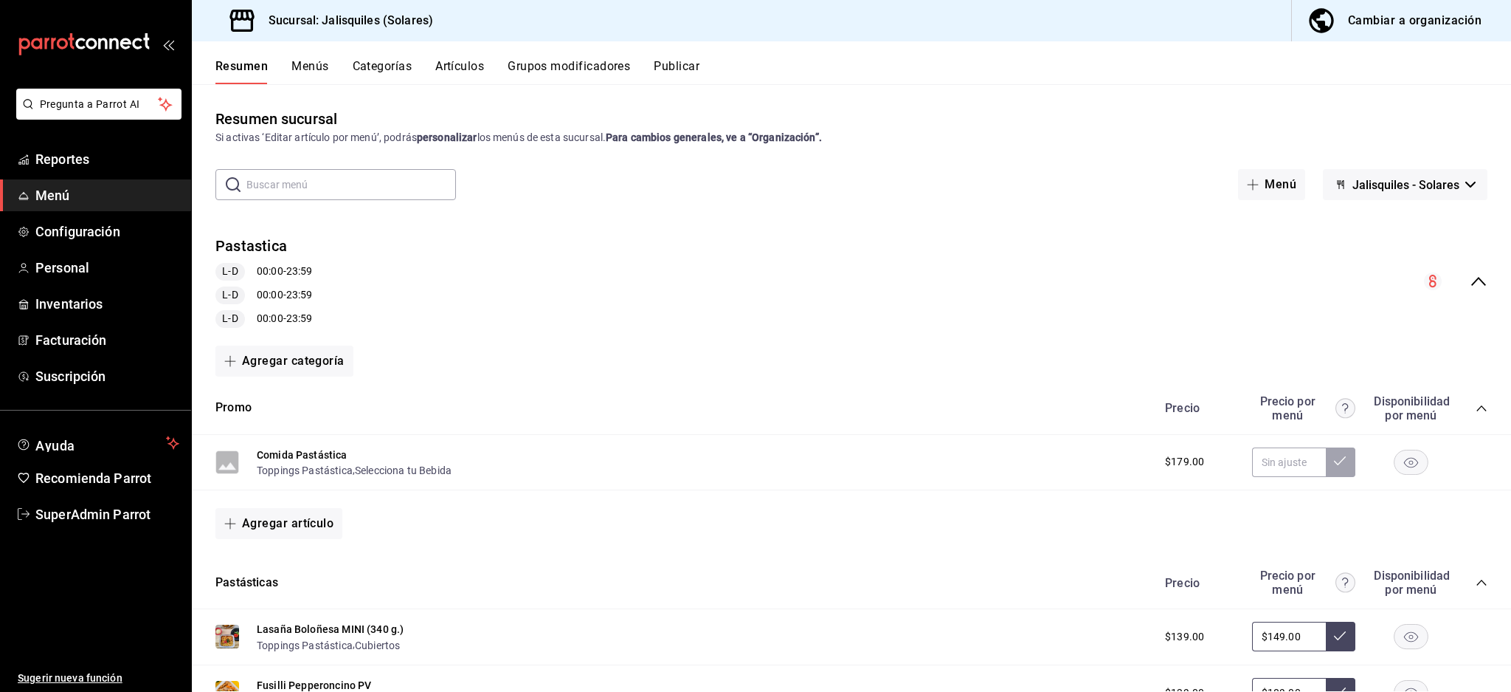
click at [643, 67] on div "Resumen Menús Categorías Artículos Grupos modificadores Publicar" at bounding box center [864, 71] width 1296 height 25
click at [678, 61] on button "Publicar" at bounding box center [677, 71] width 46 height 25
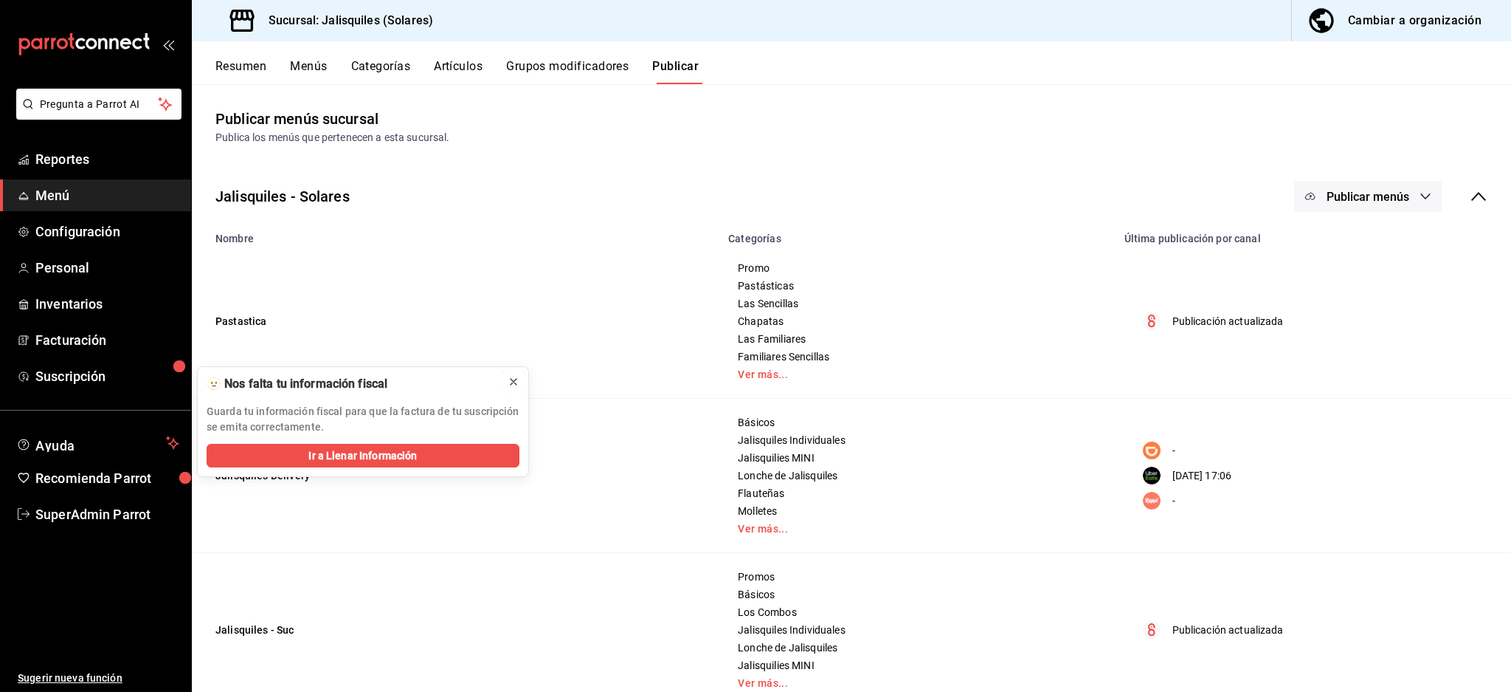
click at [511, 381] on icon at bounding box center [514, 382] width 12 height 12
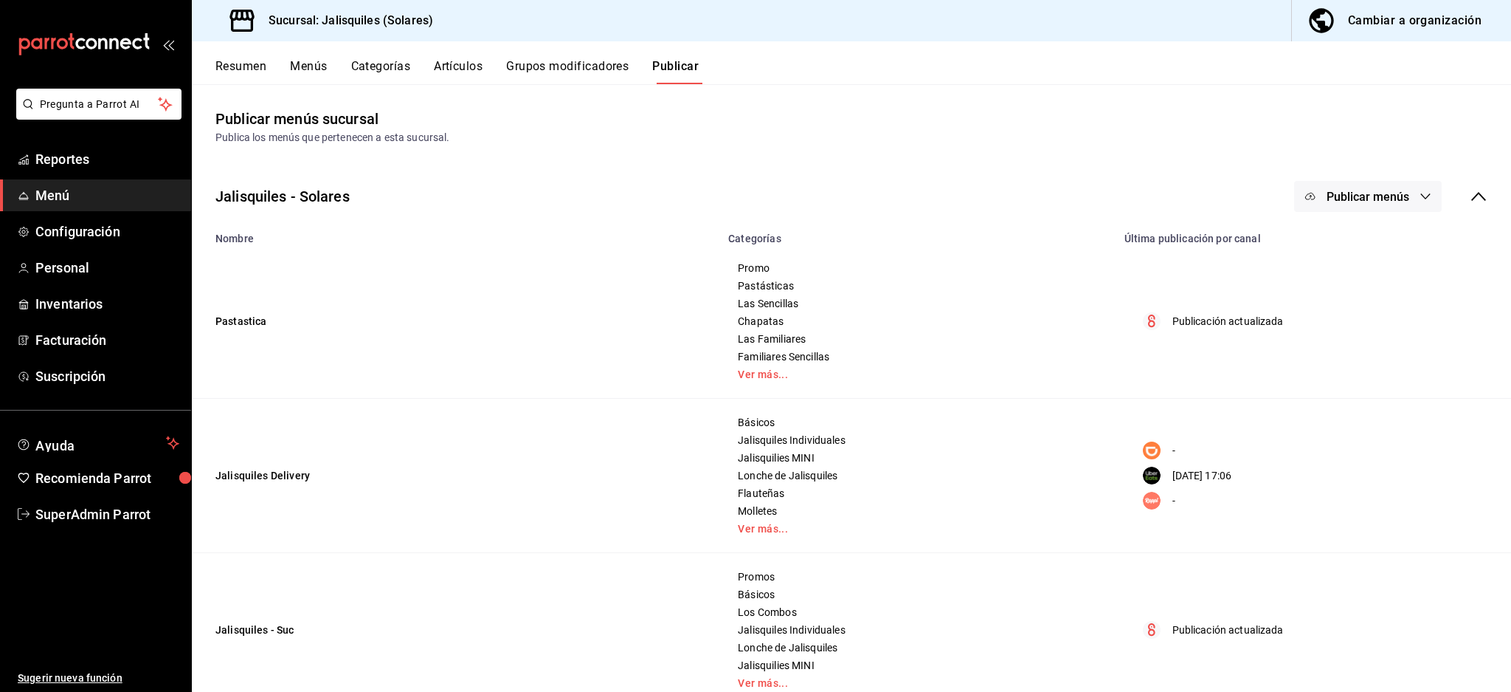
click at [455, 67] on button "Artículos" at bounding box center [458, 71] width 49 height 25
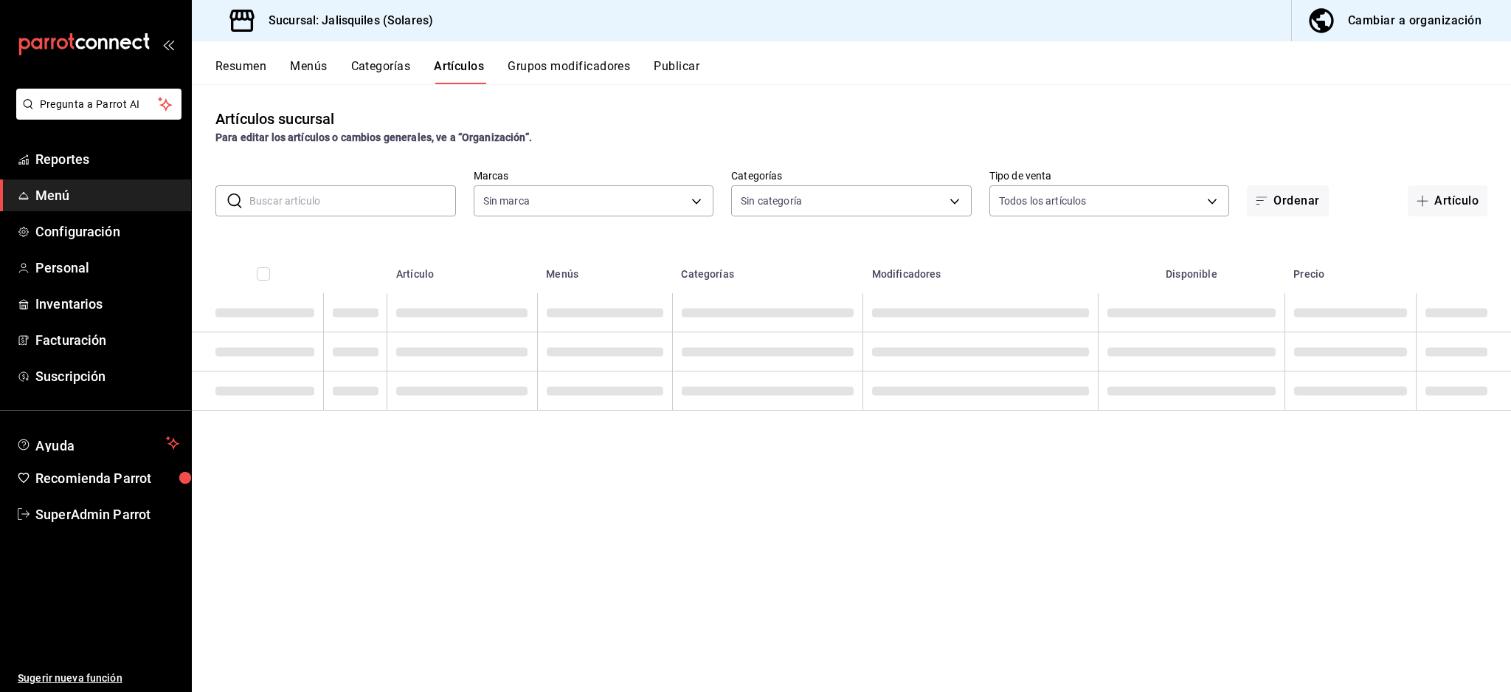
click at [424, 208] on input "text" at bounding box center [352, 201] width 207 height 30
type input "e24ed640-0f31-4a7d-866c-5b2b74ae4984,f86a7338-673e-4f8d-965a-b06246a500b1"
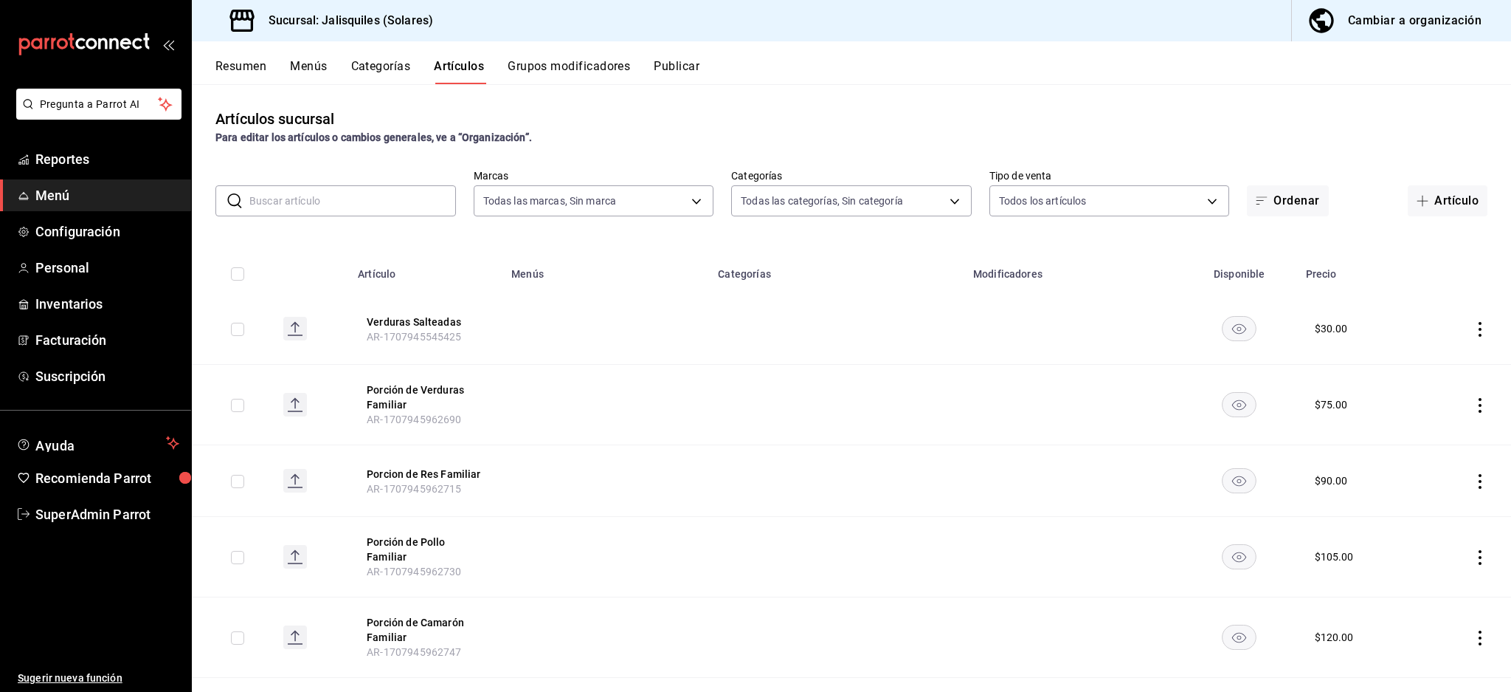
type input "f65e6dba-26e1-4731-bd51-a20c968ed1e4,d9386102-92c6-4fac-a6ac-66ee905c2e42,3911e…"
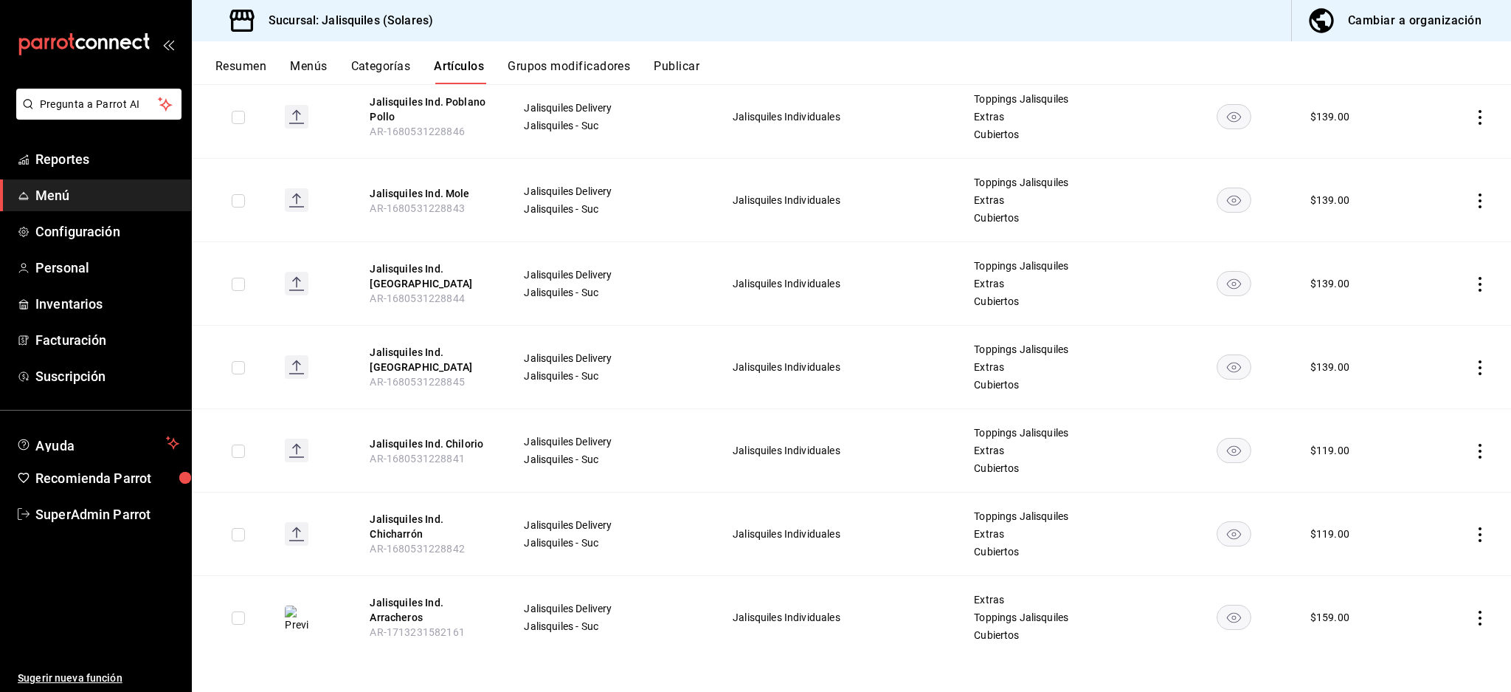
scroll to position [470, 0]
type input "jalisquiles ind"
click at [410, 432] on th "Jalisquiles Ind. Chilorio AR-1680531228841" at bounding box center [429, 448] width 154 height 83
click at [416, 436] on button "Jalisquiles Ind. Chilorio" at bounding box center [429, 441] width 118 height 15
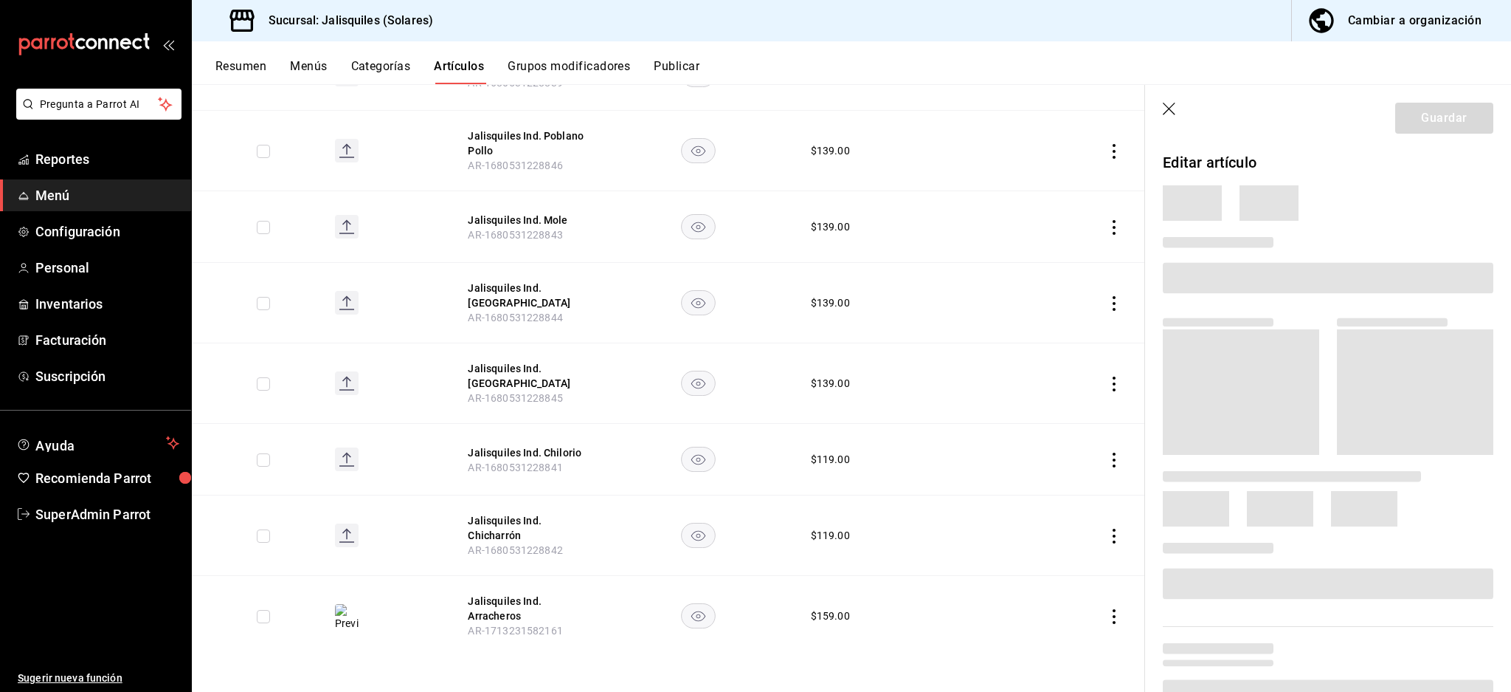
scroll to position [388, 0]
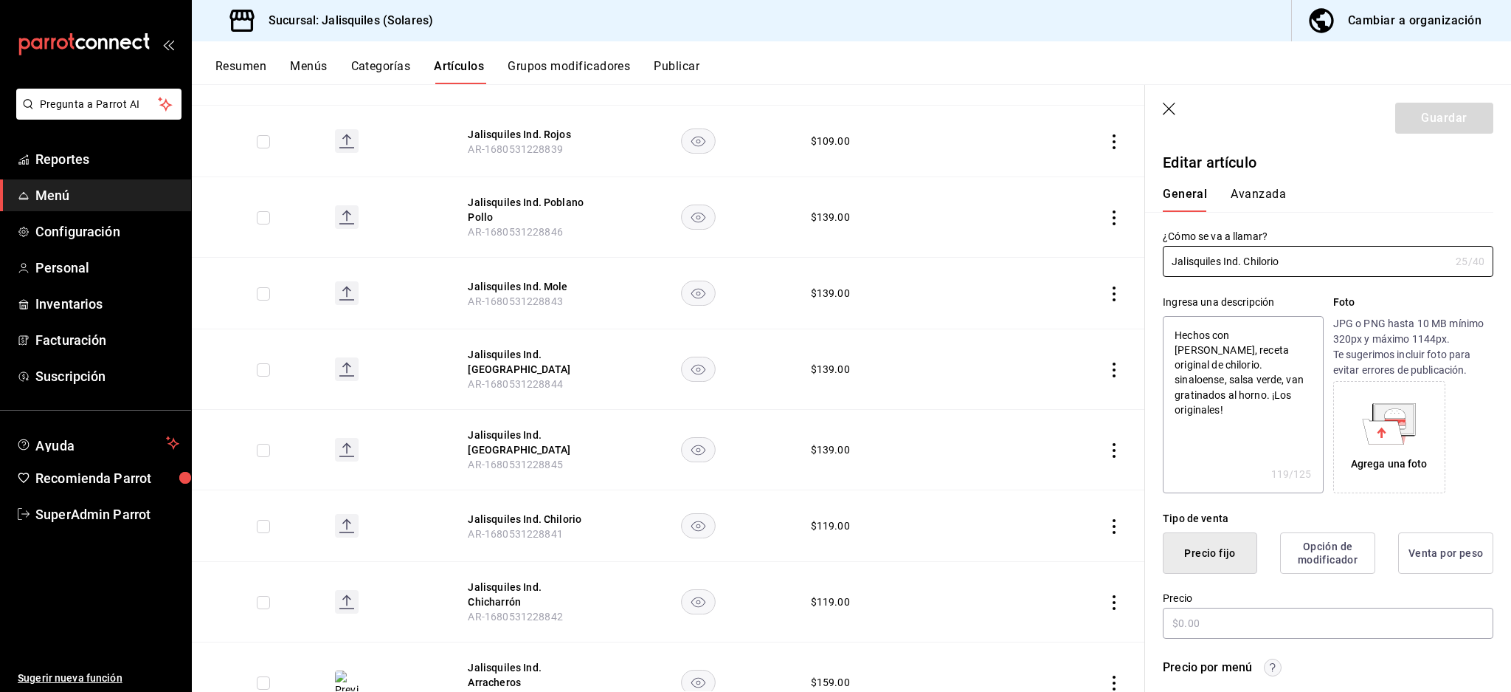
type textarea "x"
type input "$119.00"
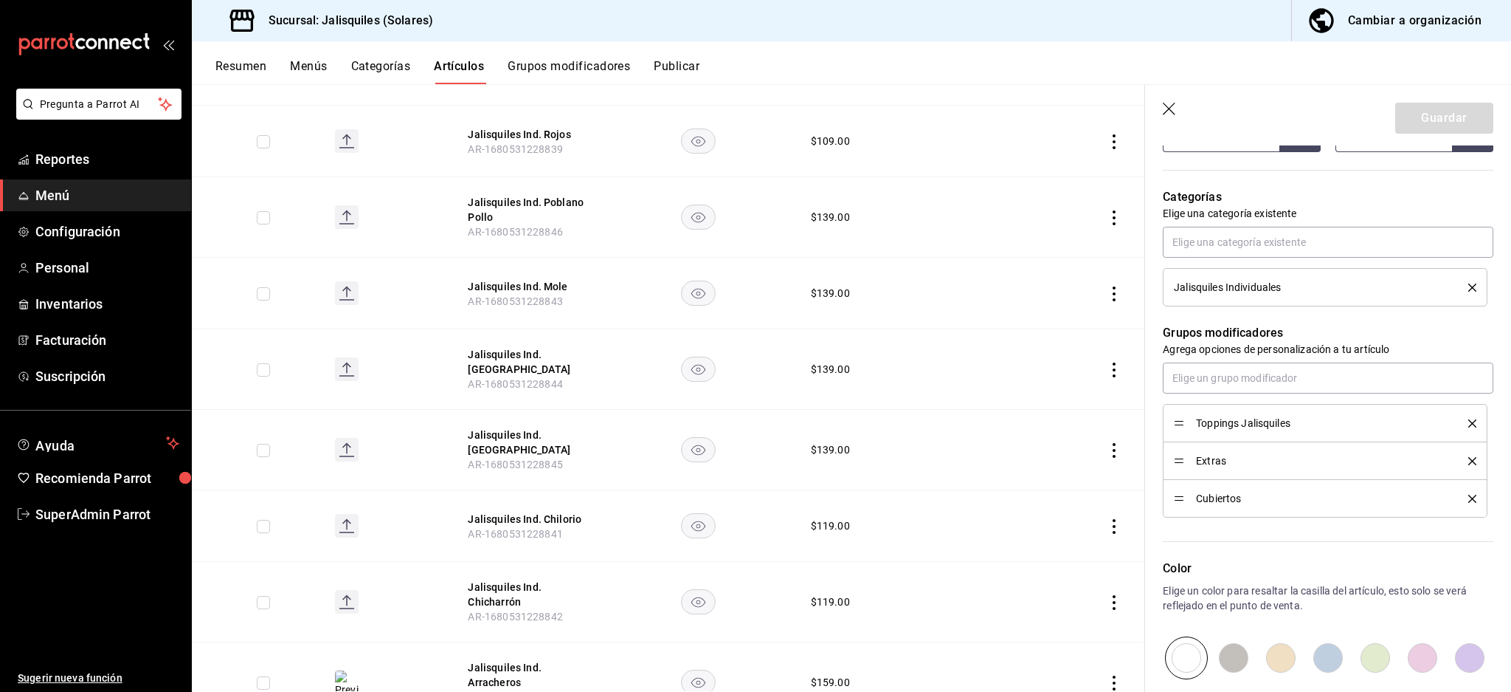
scroll to position [689, 0]
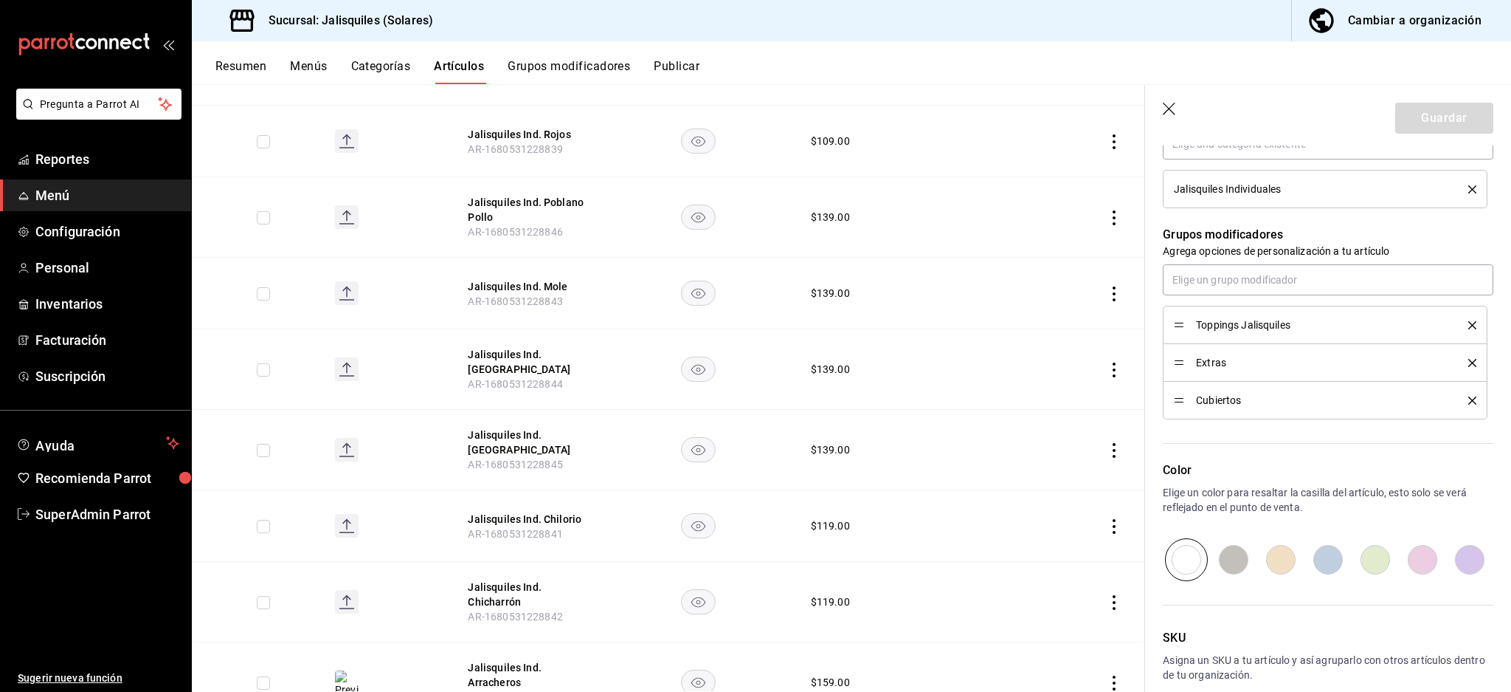
click at [1168, 106] on icon "button" at bounding box center [1170, 110] width 15 height 15
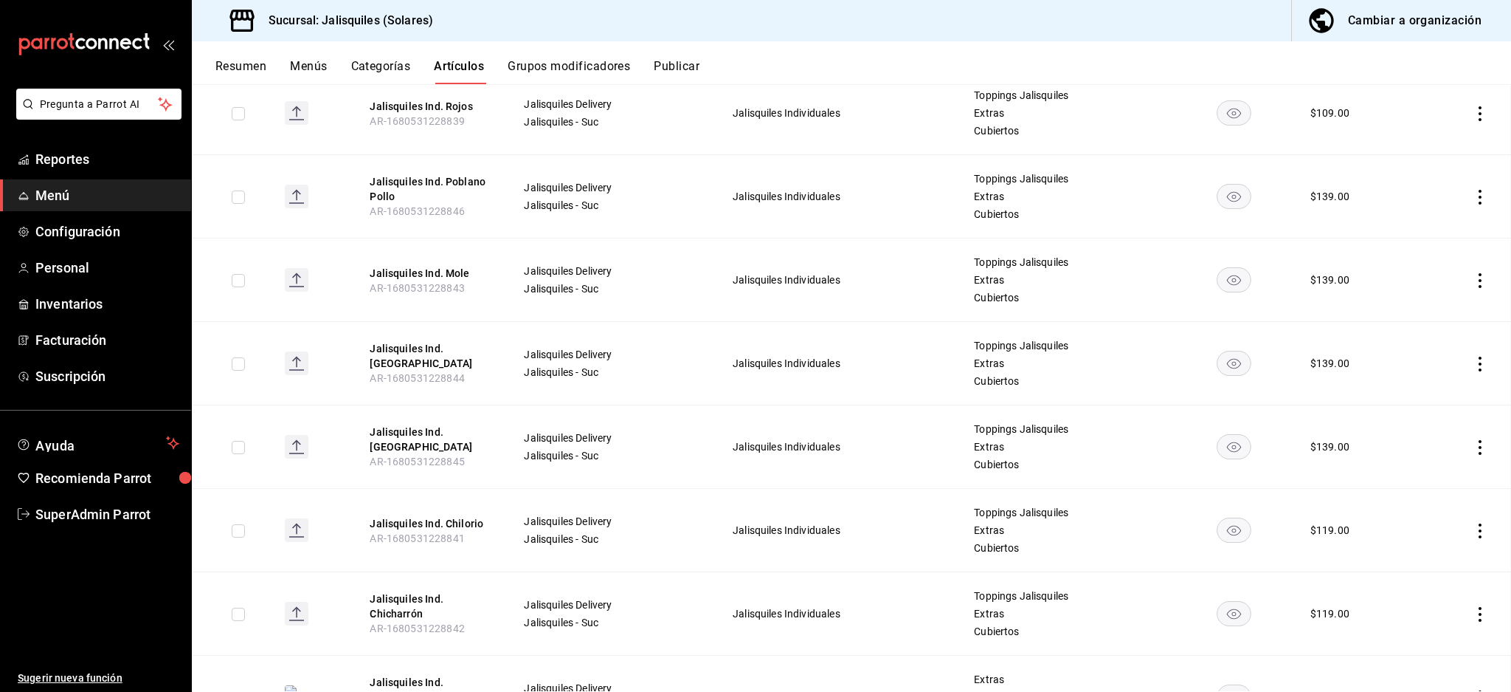
scroll to position [351, 0]
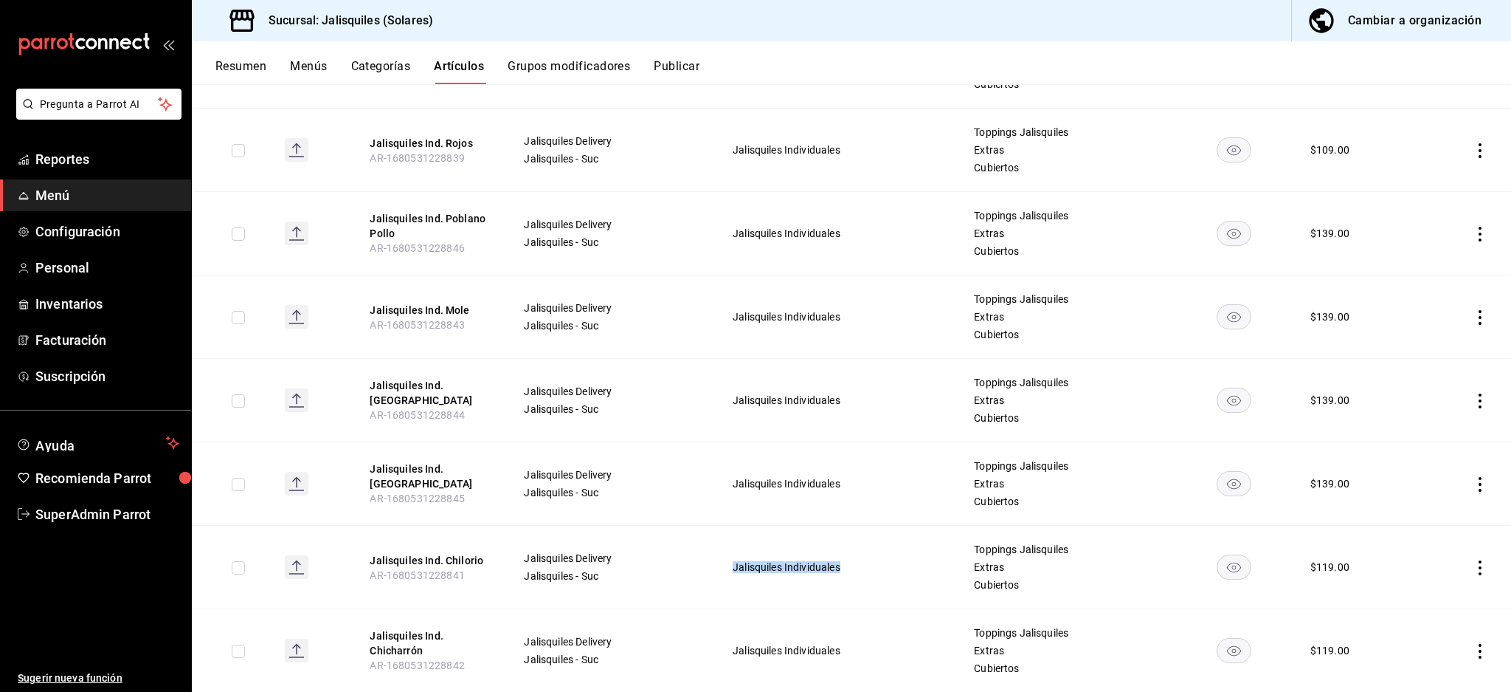
drag, startPoint x: 717, startPoint y: 568, endPoint x: 914, endPoint y: 565, distance: 197.8
click at [914, 565] on td "Jalisquiles Individuales" at bounding box center [834, 566] width 241 height 83
